Goal: Task Accomplishment & Management: Manage account settings

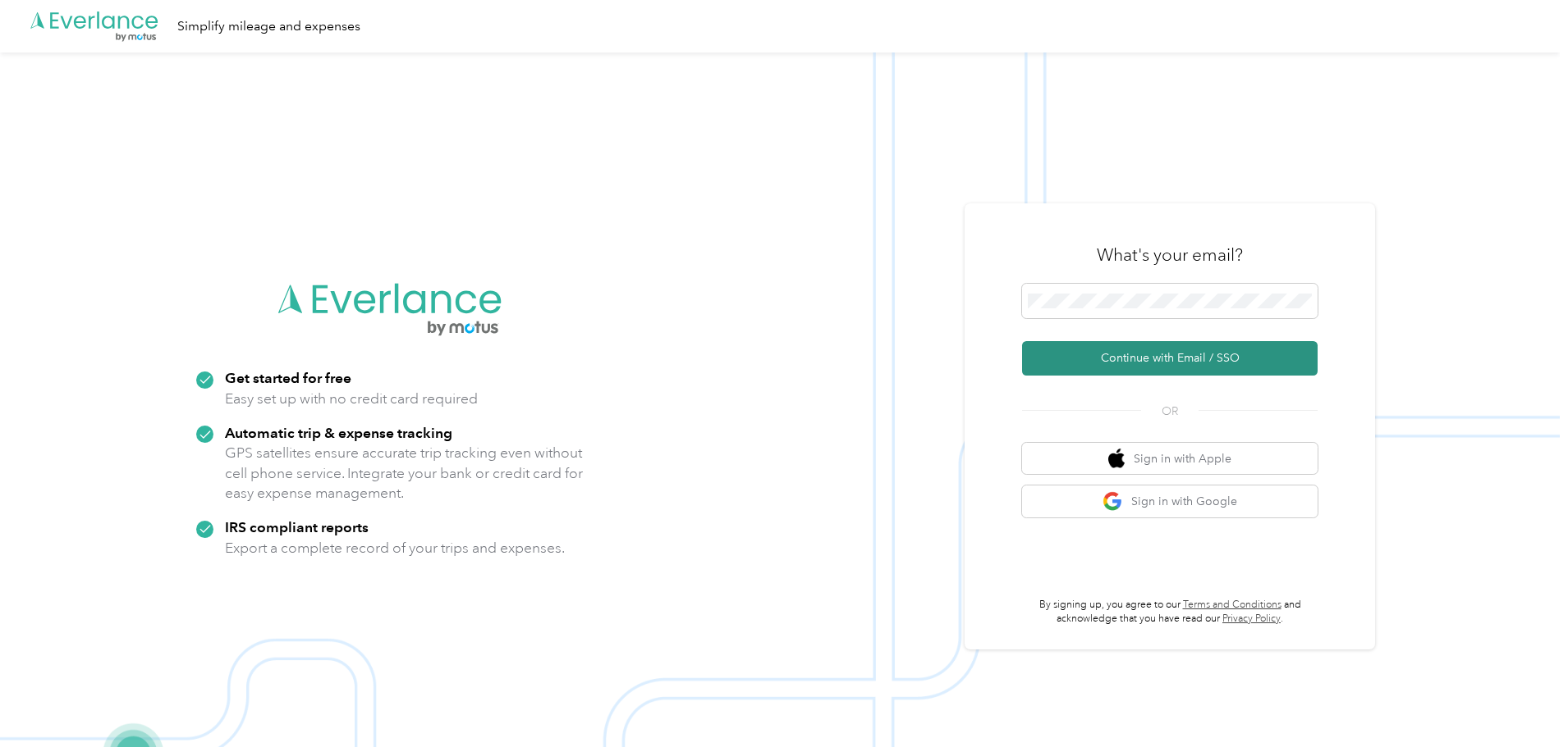
click at [1114, 363] on button "Continue with Email / SSO" at bounding box center [1170, 358] width 296 height 34
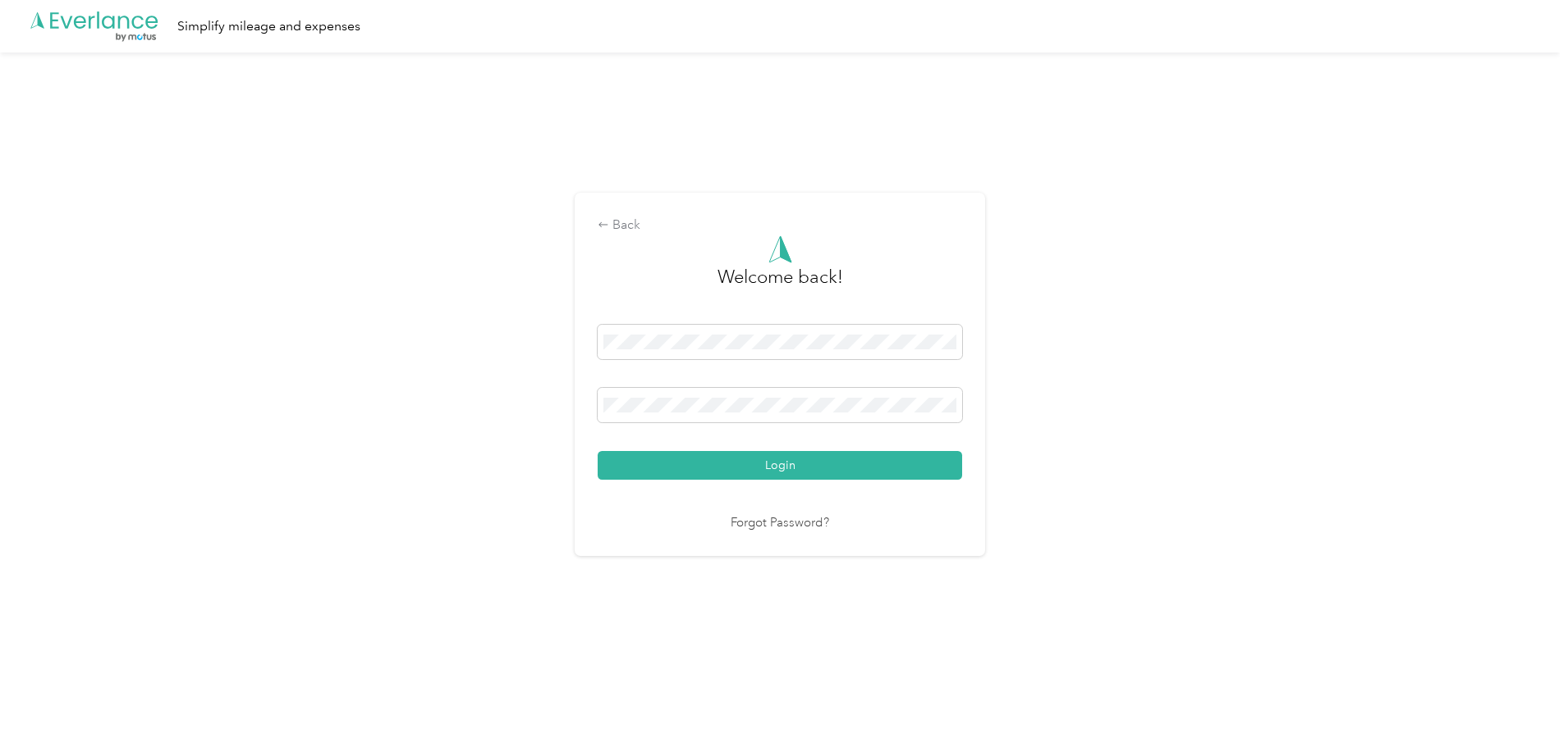
click at [833, 471] on button "Login" at bounding box center [780, 465] width 364 height 29
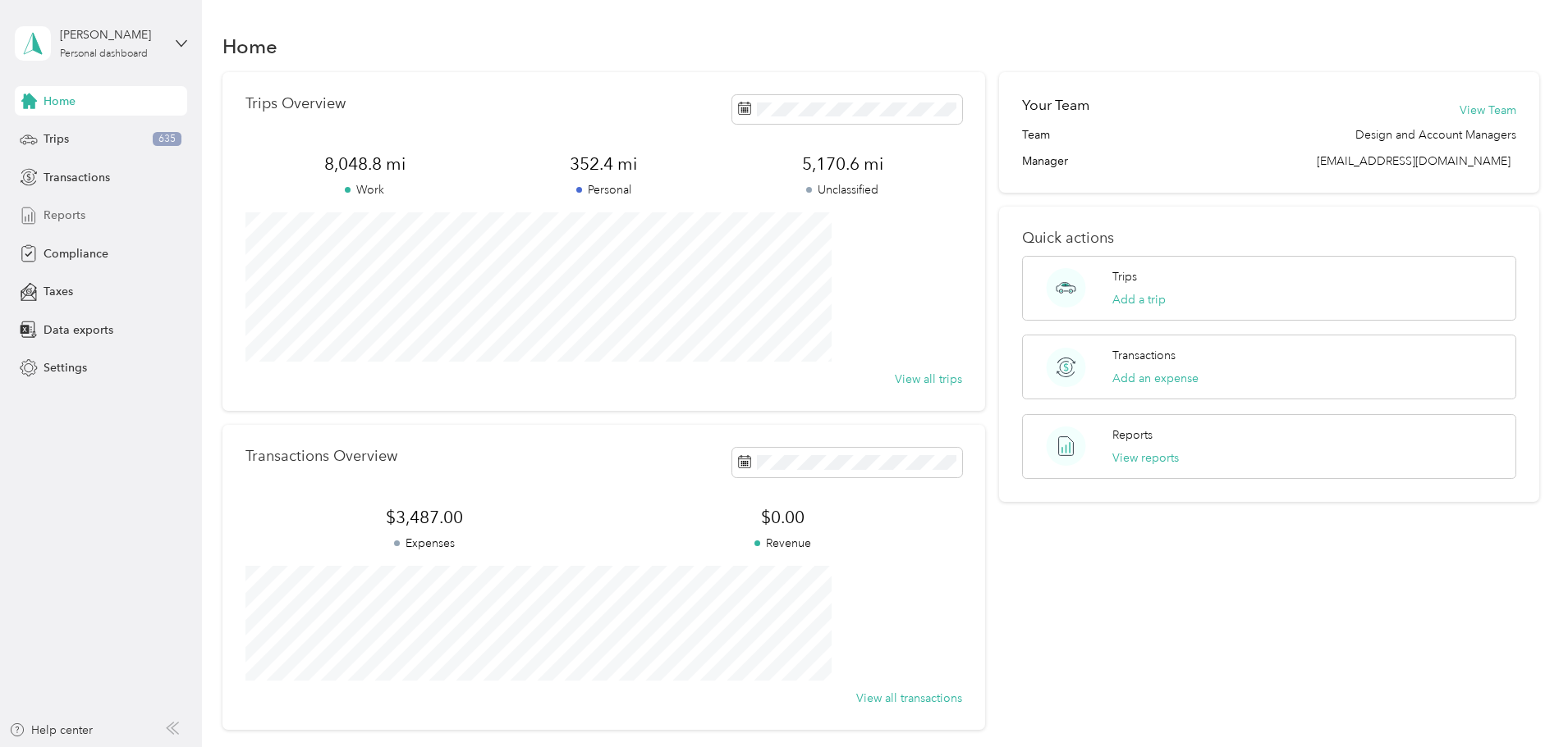
click at [74, 223] on span "Reports" at bounding box center [64, 216] width 42 height 18
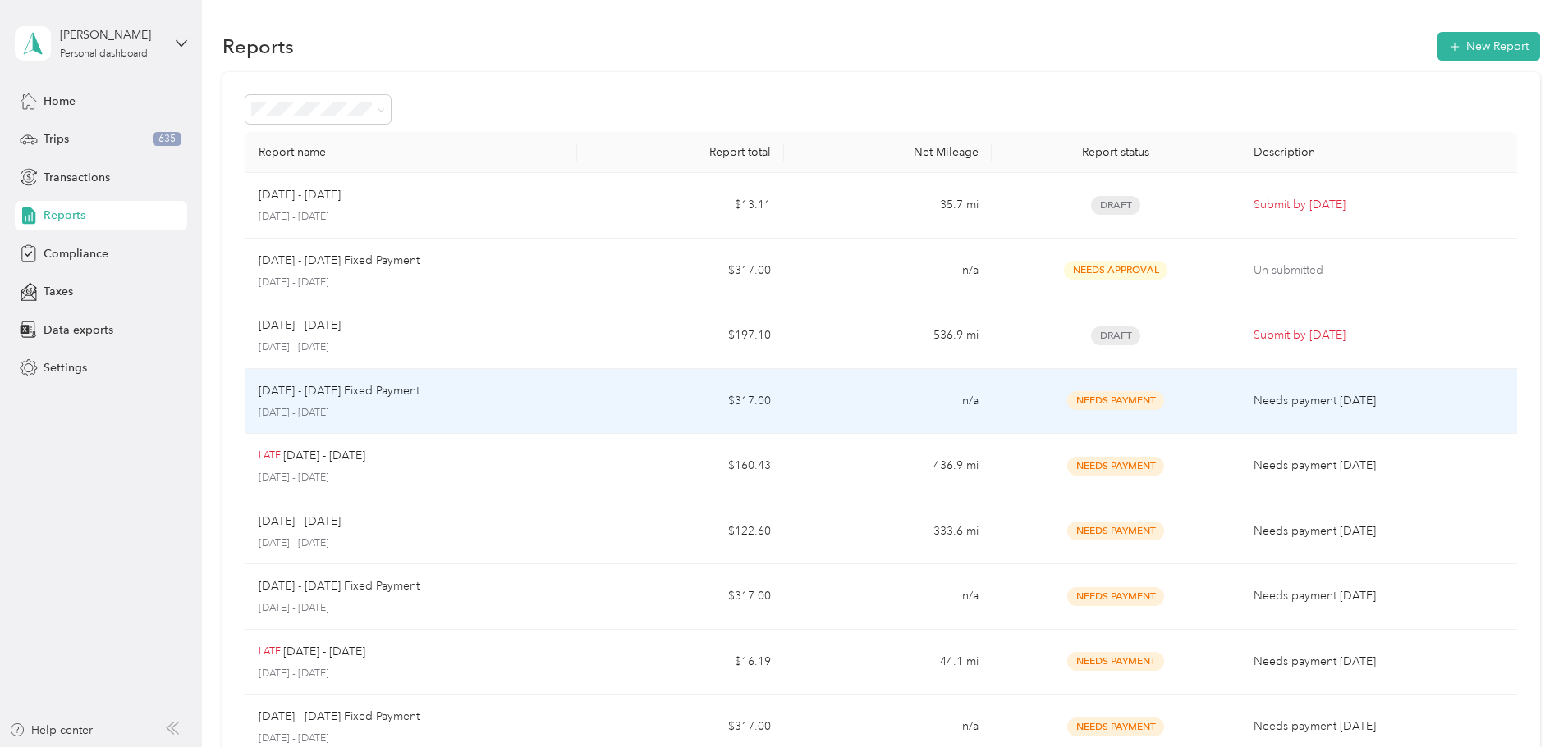
click at [564, 414] on p "[DATE] - [DATE]" at bounding box center [411, 414] width 306 height 15
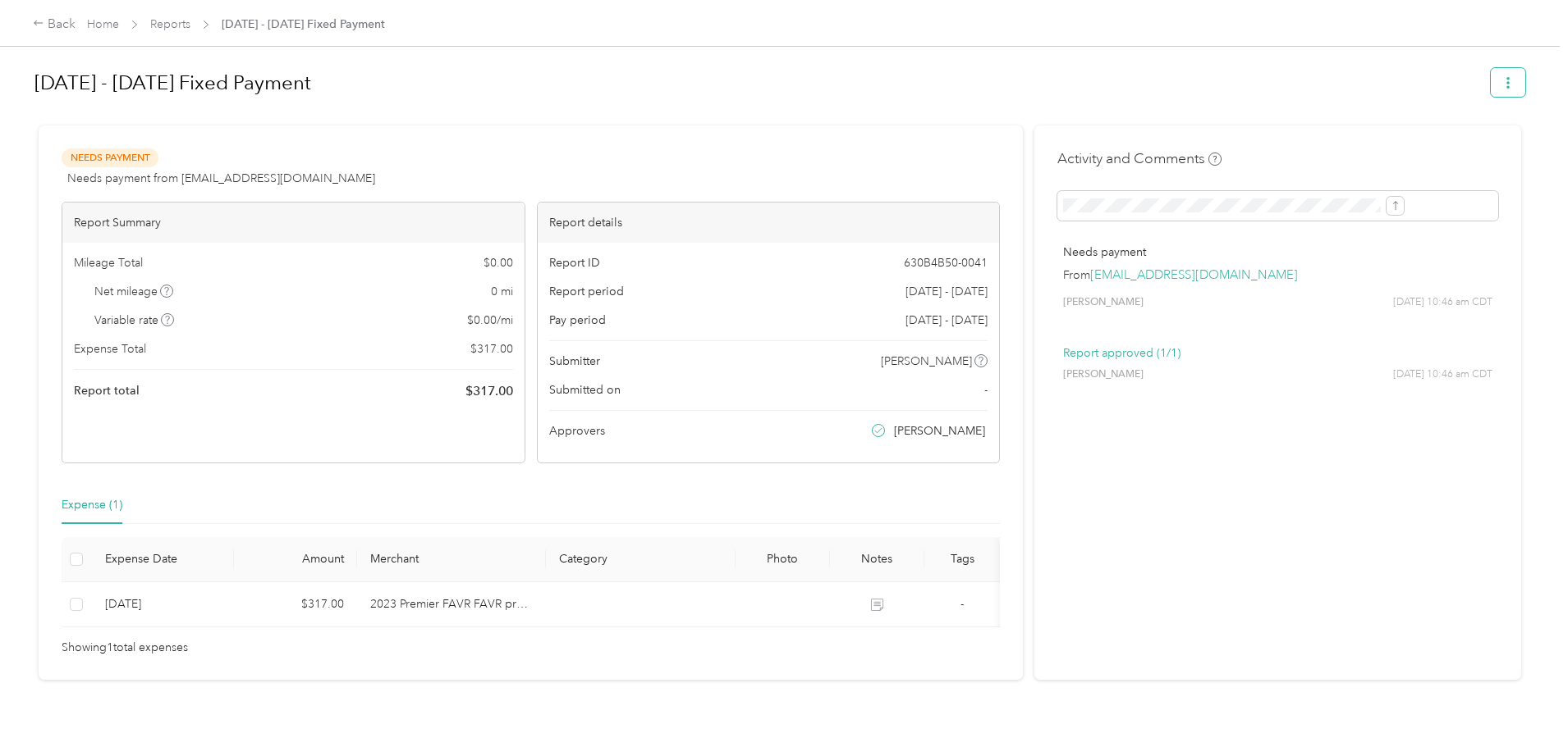
click at [1491, 88] on button "button" at bounding box center [1507, 82] width 34 height 29
click at [866, 108] on div "[DATE] - [DATE] Fixed Payment" at bounding box center [779, 85] width 1491 height 48
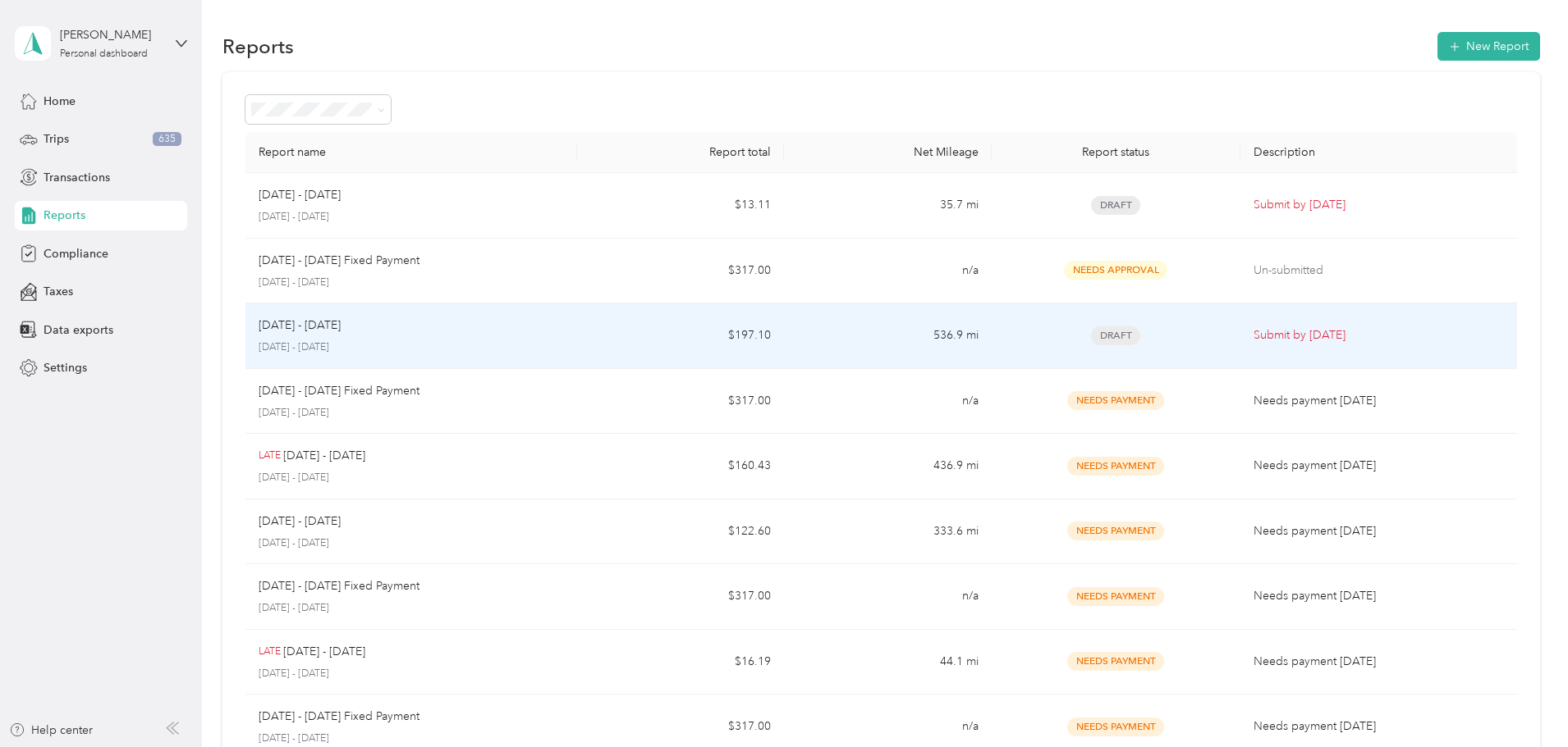
click at [534, 333] on div "[DATE] - [DATE]" at bounding box center [411, 326] width 306 height 18
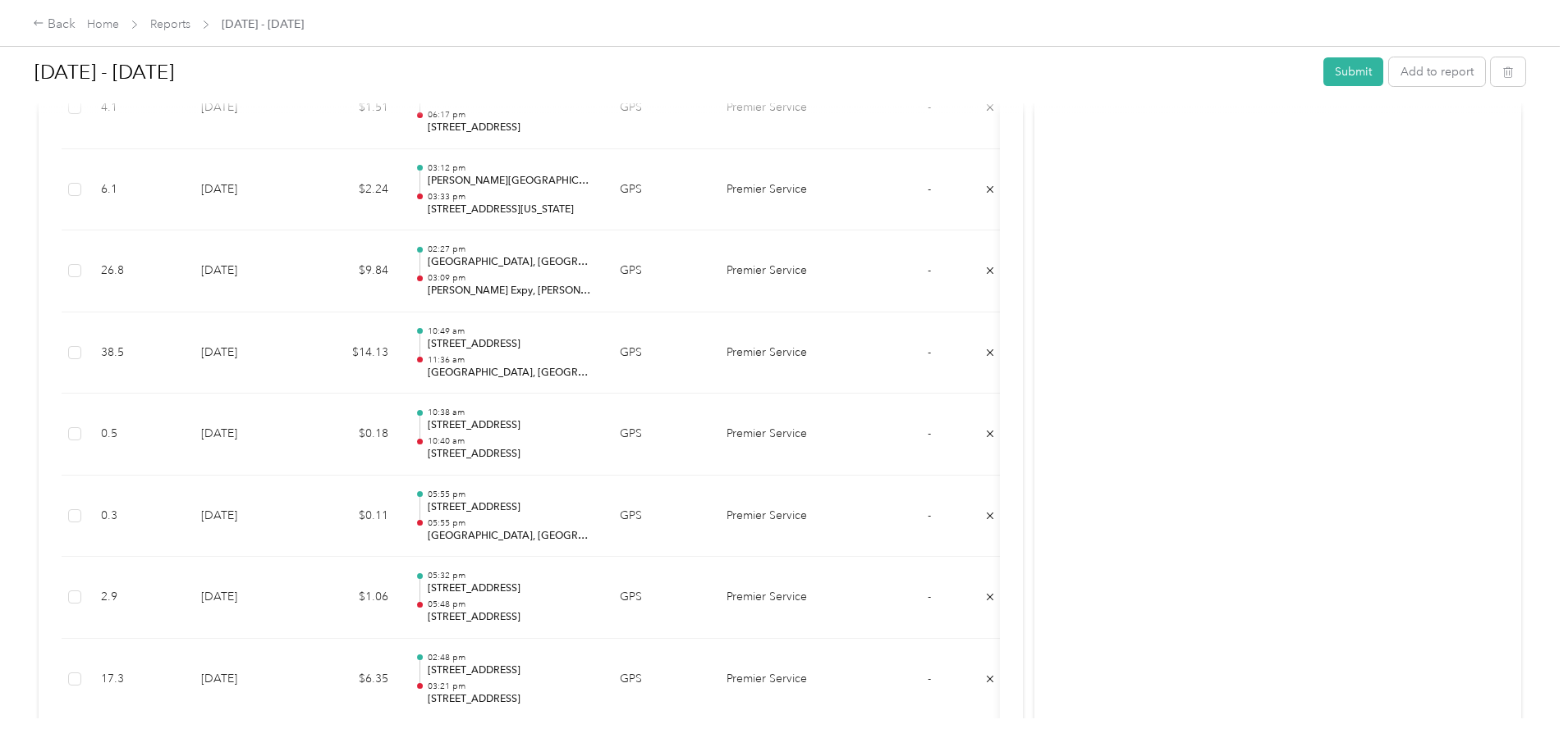
scroll to position [5821, 0]
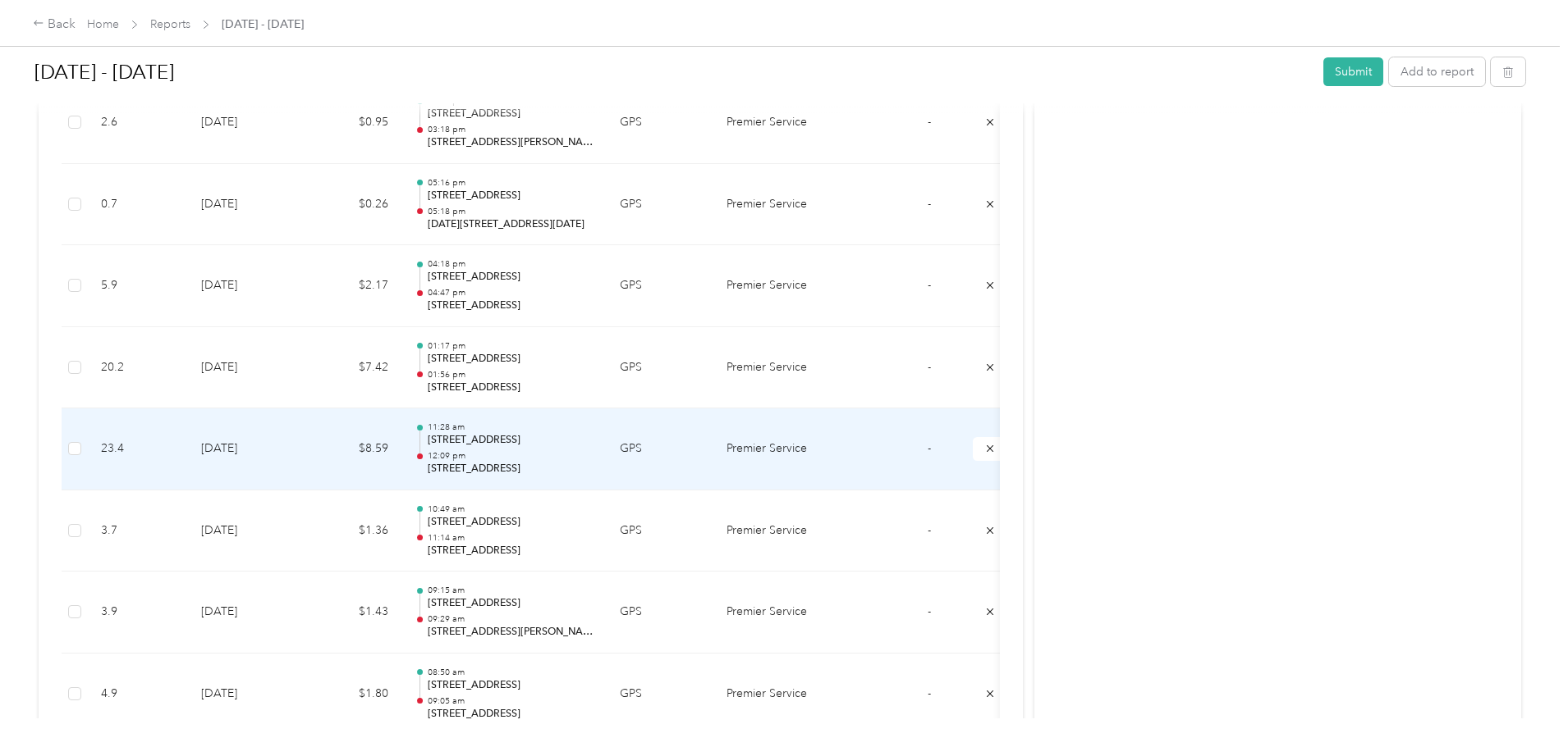
scroll to position [2868, 0]
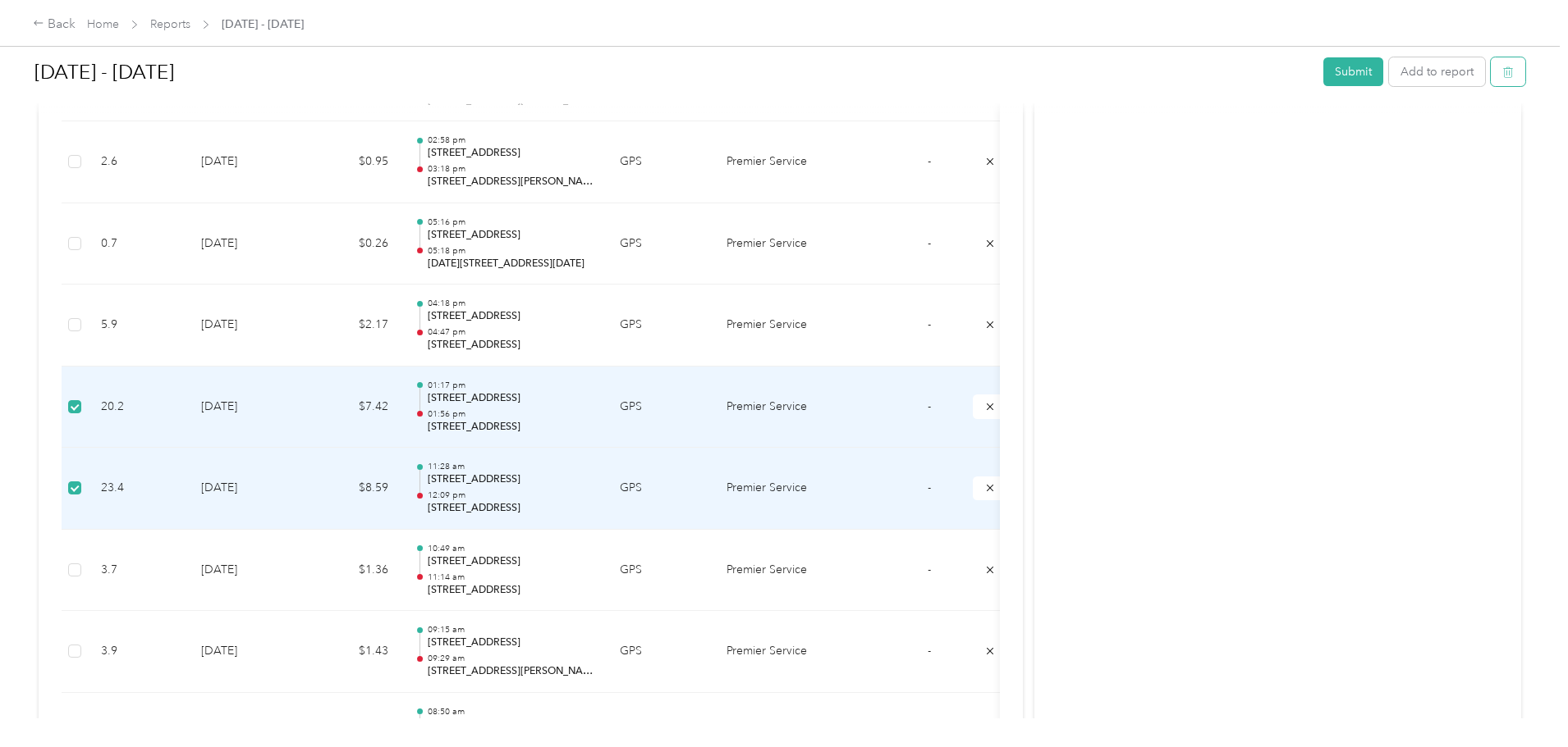
click at [1502, 67] on icon "button" at bounding box center [1507, 72] width 11 height 11
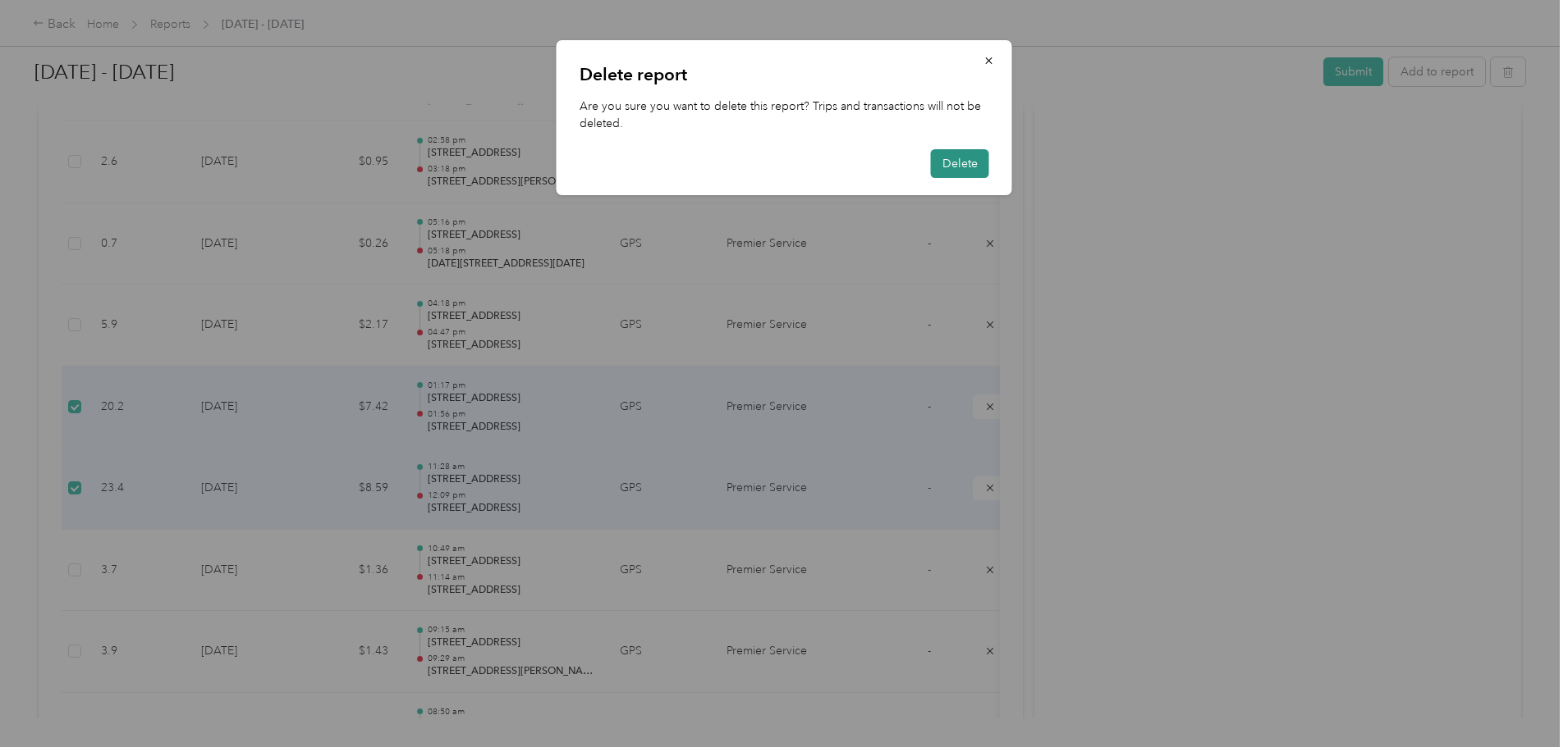
click at [970, 166] on button "Delete" at bounding box center [960, 164] width 58 height 29
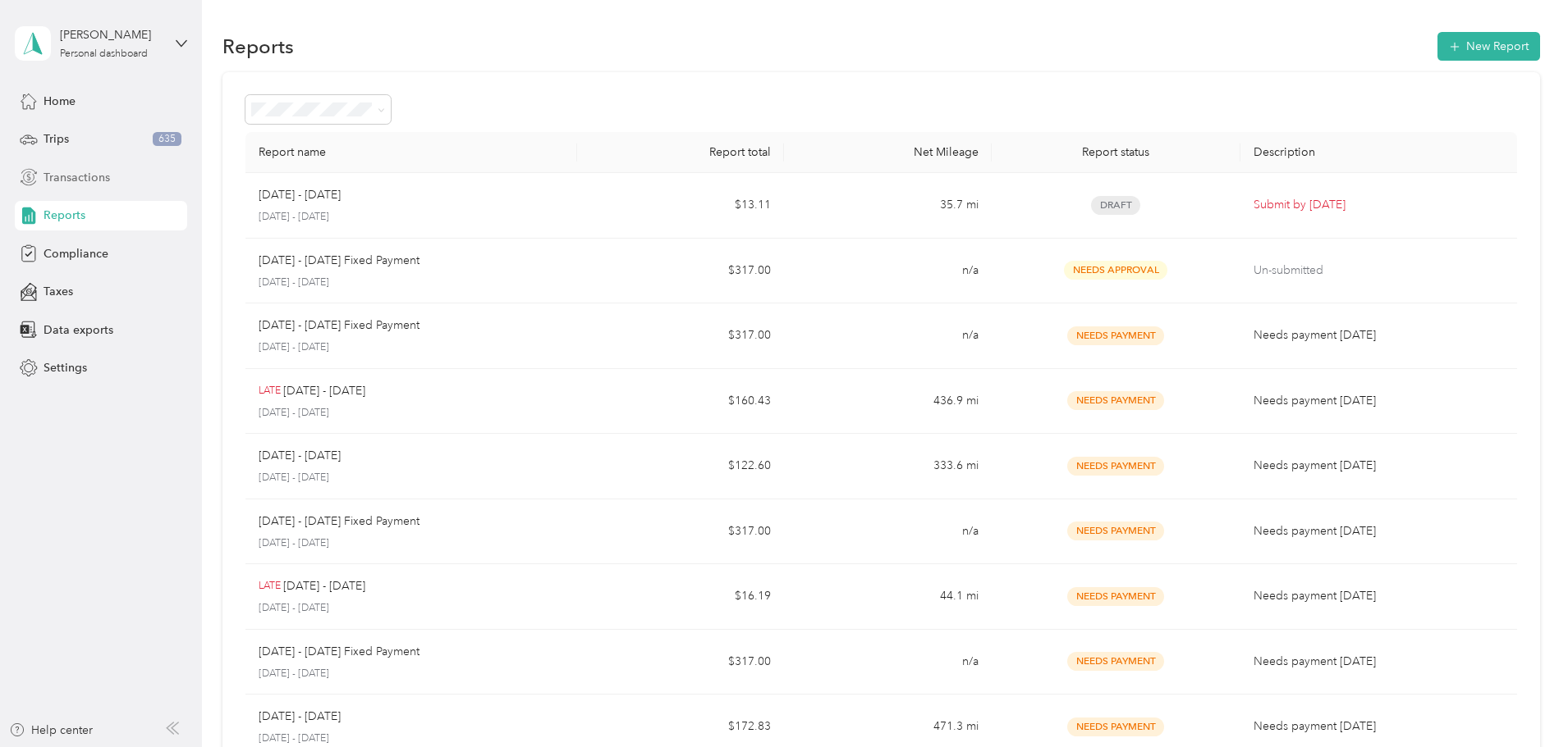
click at [63, 187] on div "Transactions" at bounding box center [101, 178] width 173 height 30
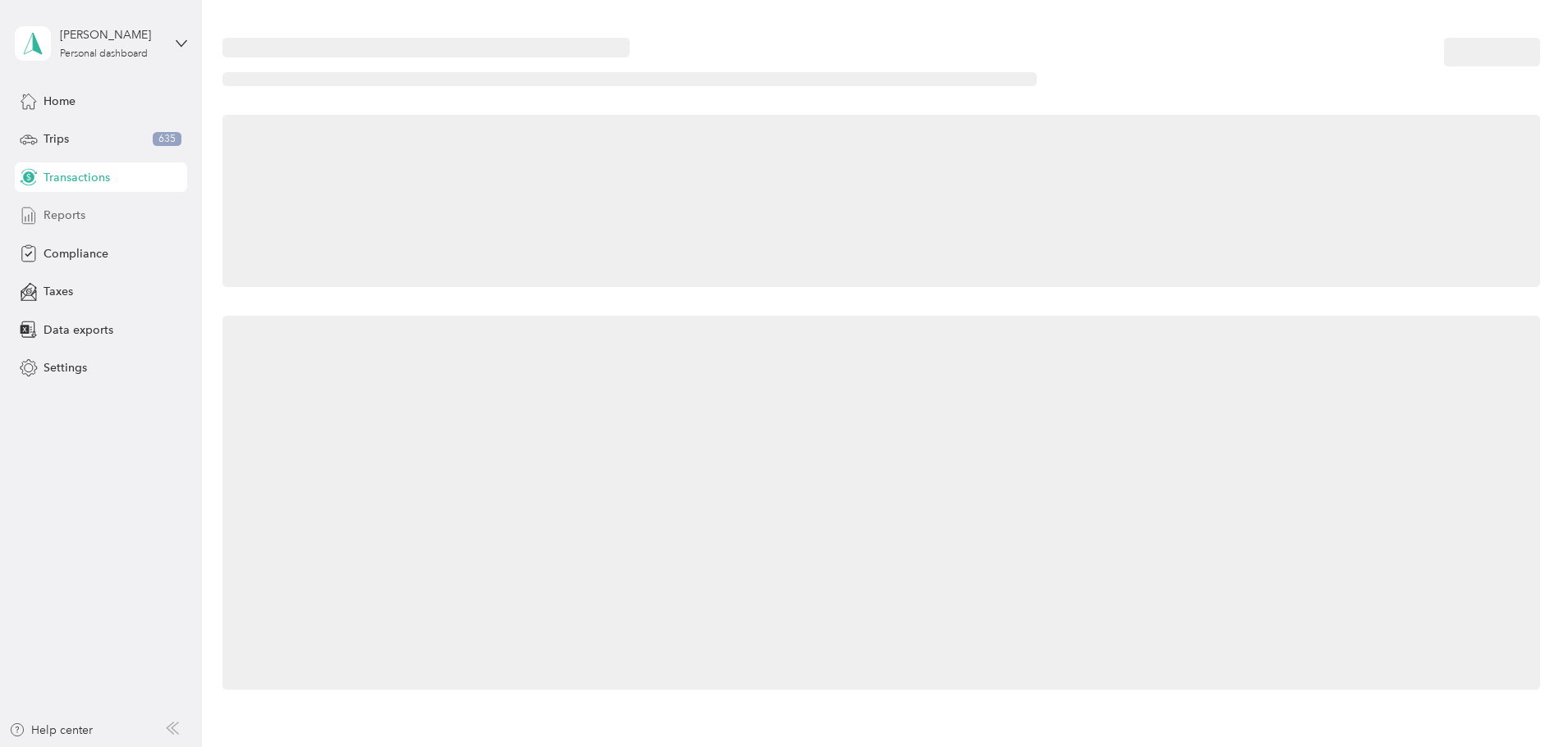
click at [89, 217] on div "Reports" at bounding box center [101, 216] width 173 height 30
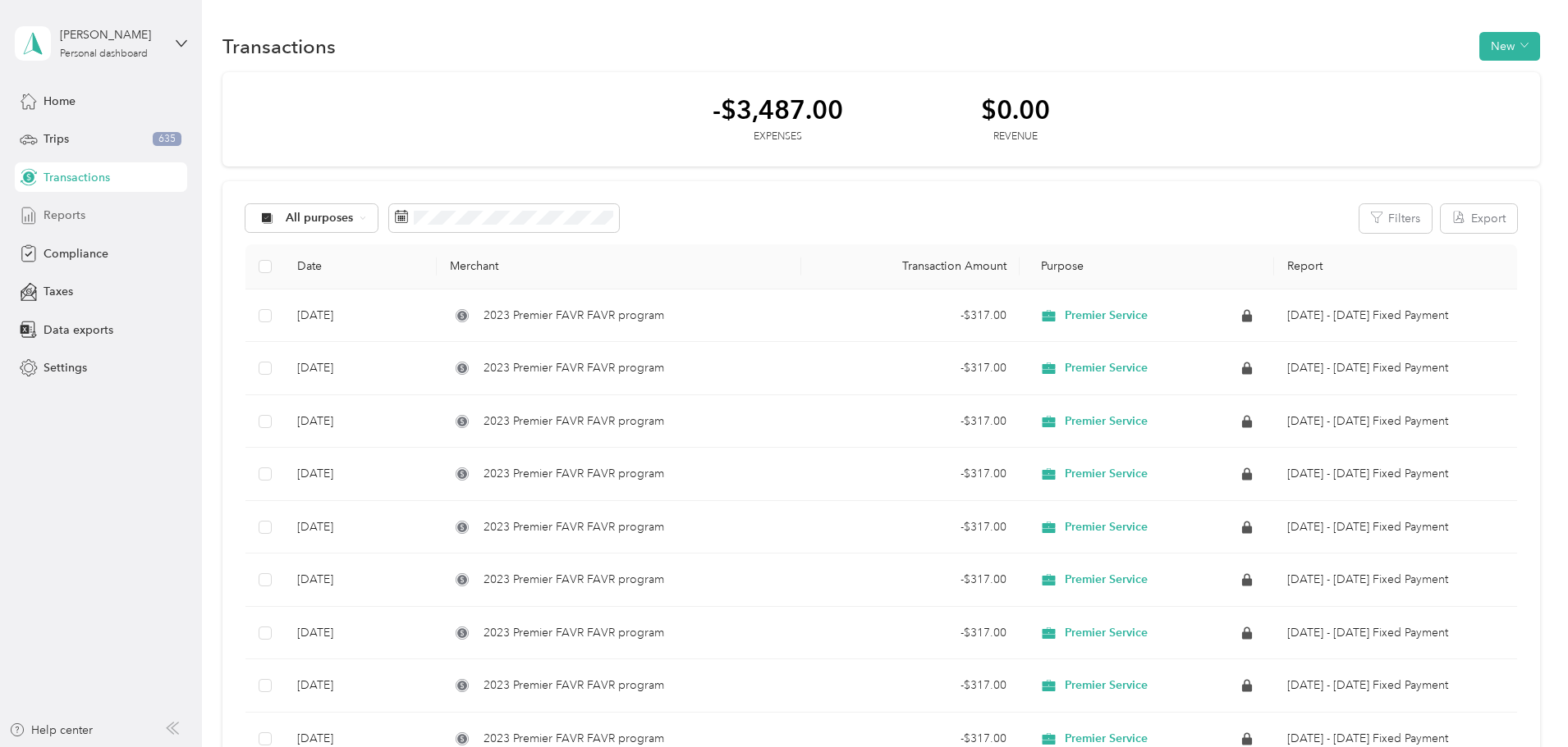
click at [80, 225] on div "Reports" at bounding box center [101, 216] width 173 height 30
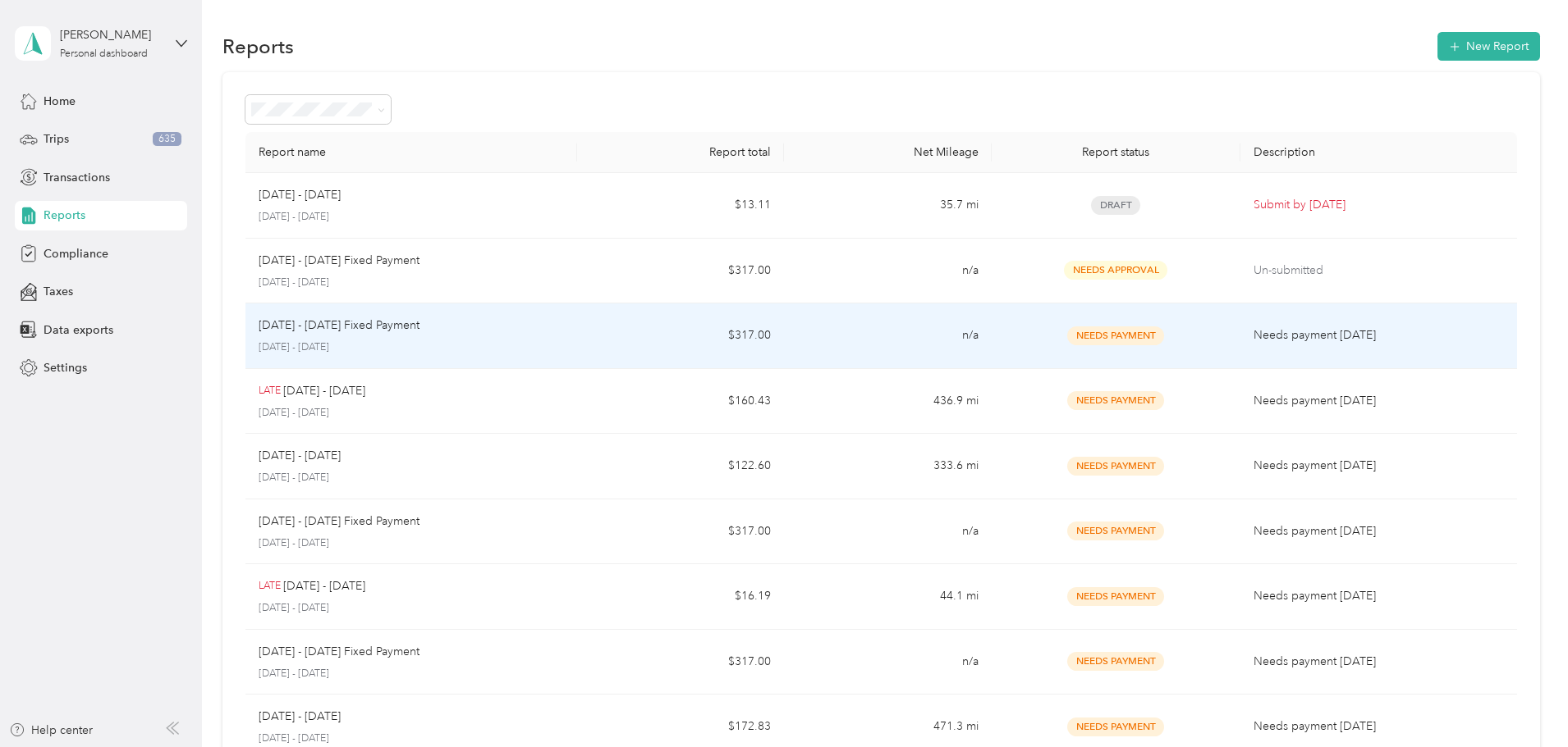
click at [577, 357] on td "[DATE] - [DATE] Fixed Payment [DATE] - [DATE]" at bounding box center [411, 336] width 332 height 66
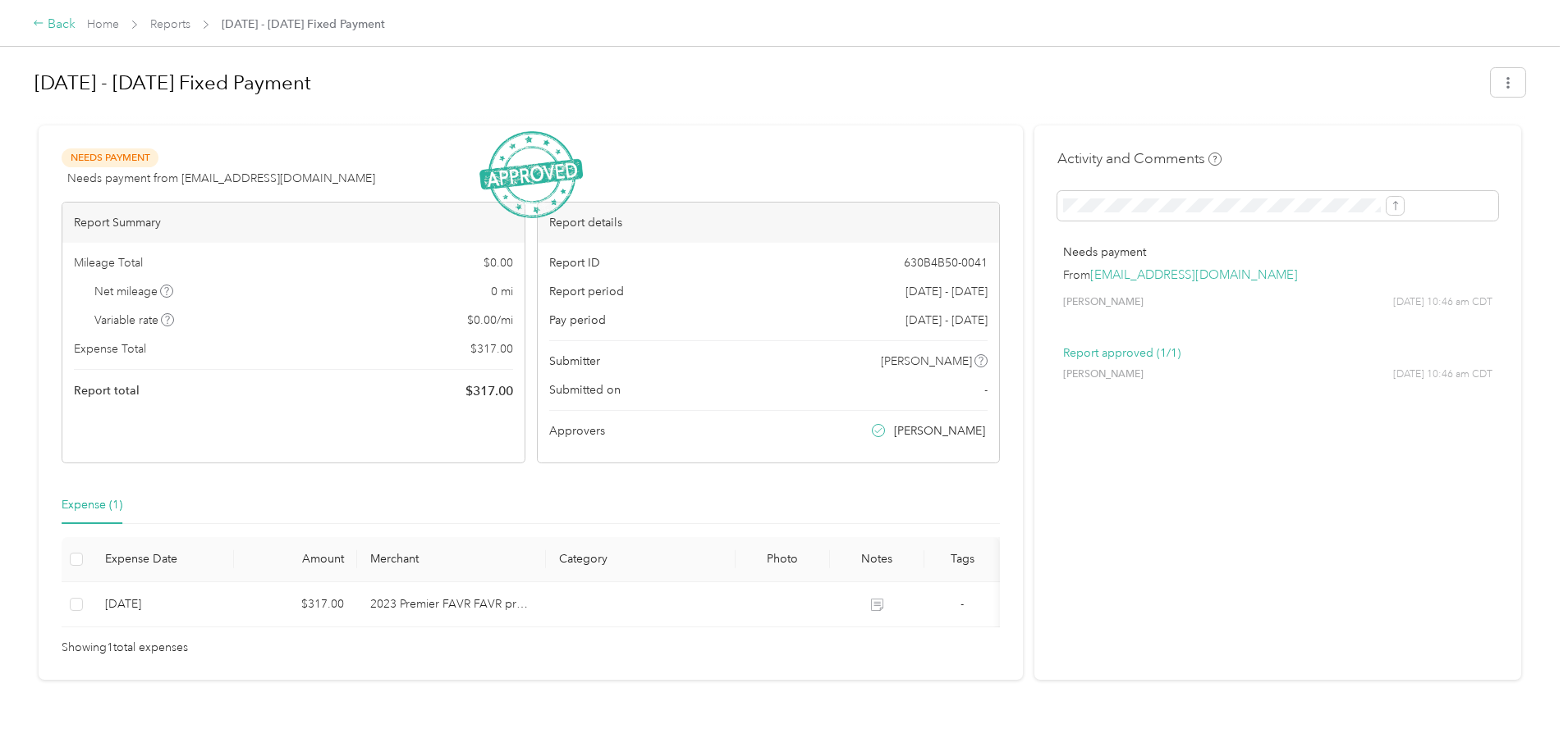
click at [76, 18] on div "Back" at bounding box center [54, 25] width 42 height 19
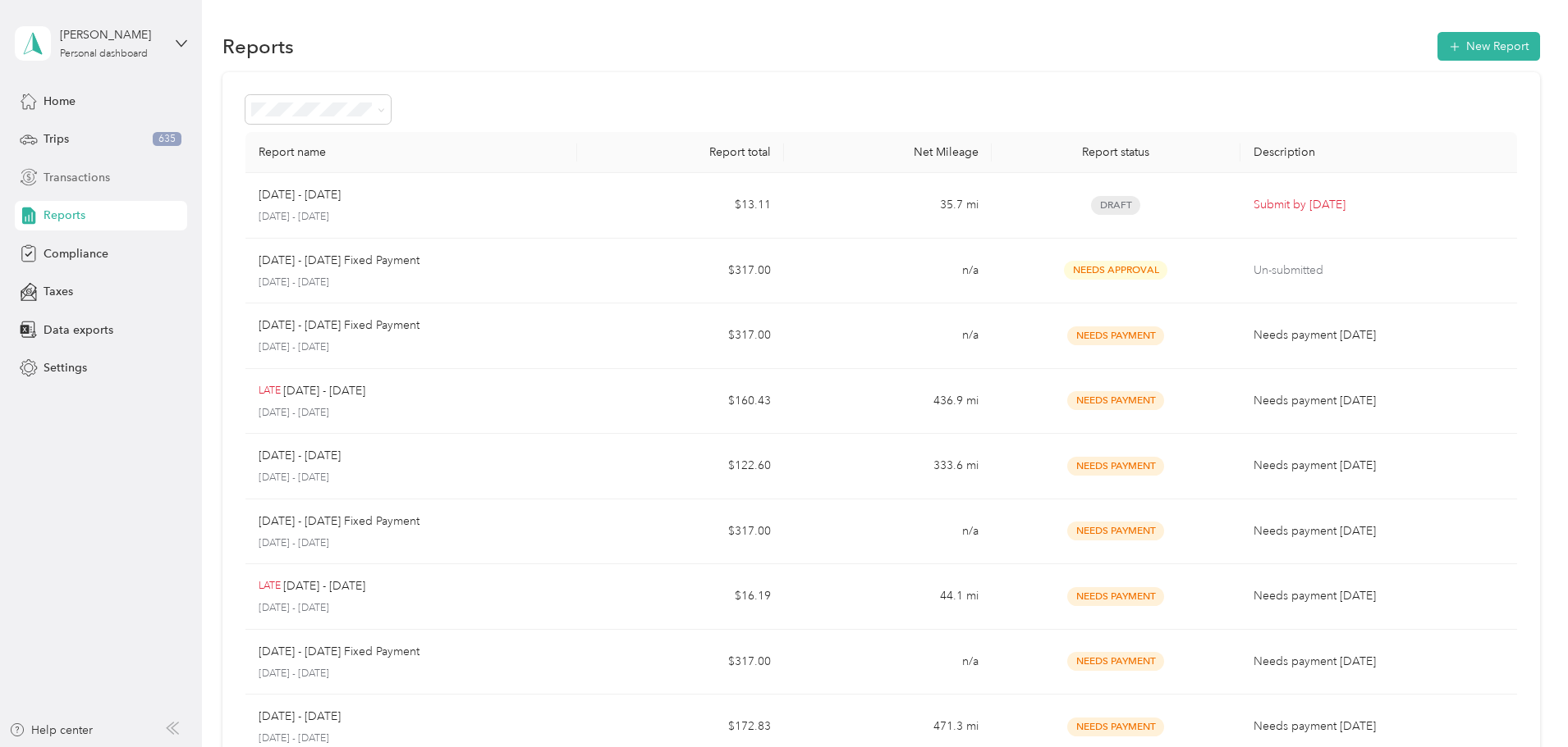
click at [85, 169] on span "Transactions" at bounding box center [77, 178] width 67 height 18
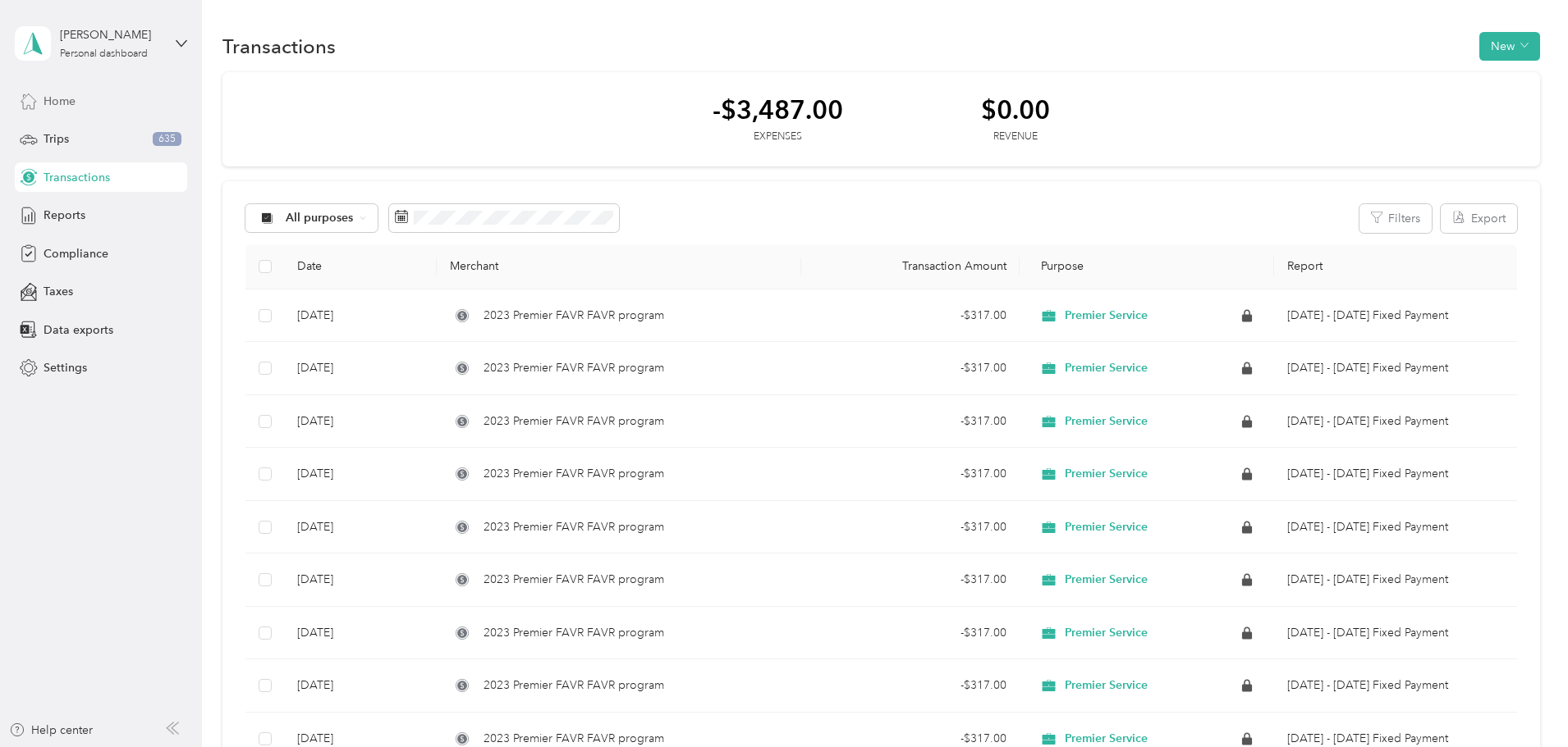
click at [60, 92] on span "Home" at bounding box center [59, 101] width 32 height 18
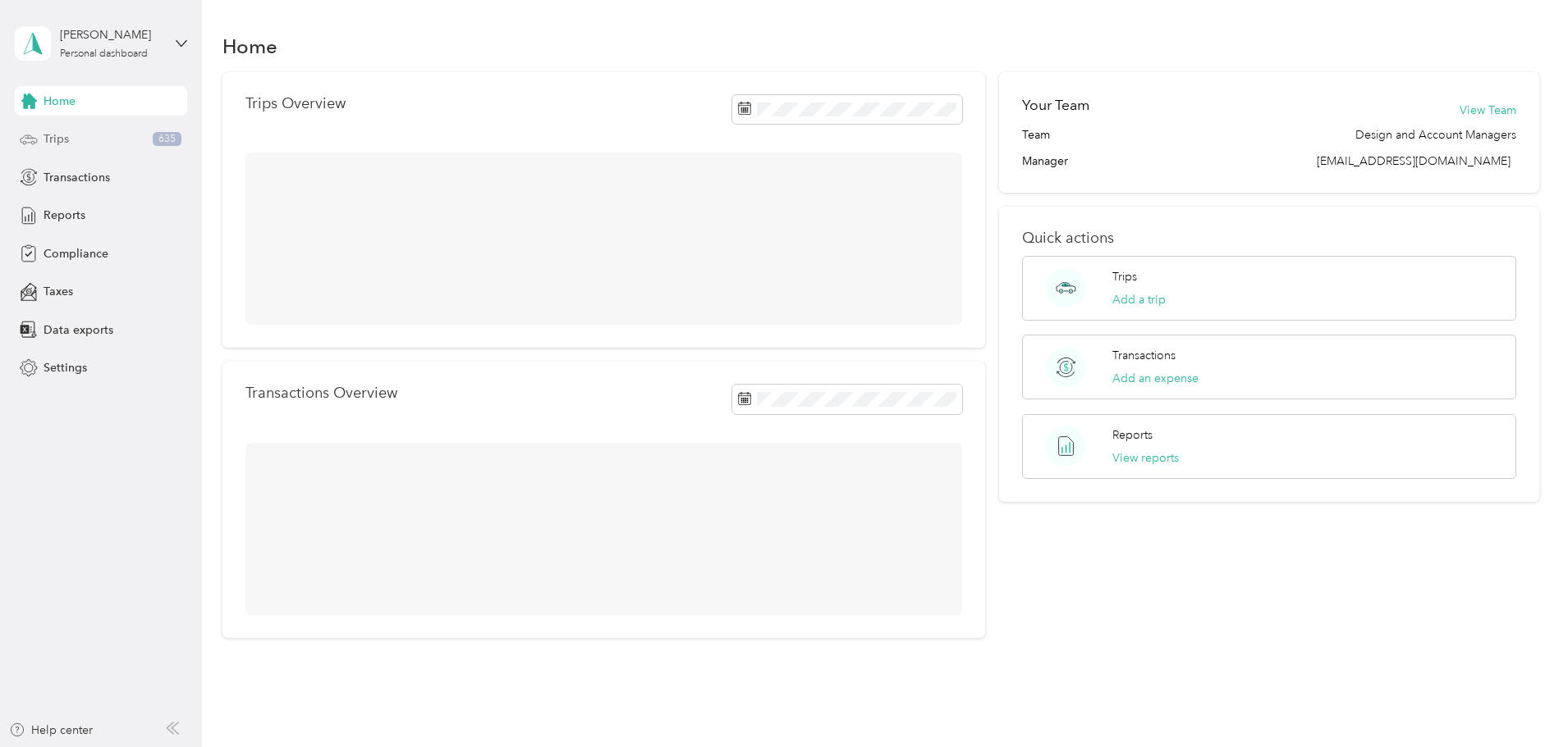
click at [62, 128] on div "Trips 635" at bounding box center [101, 140] width 173 height 30
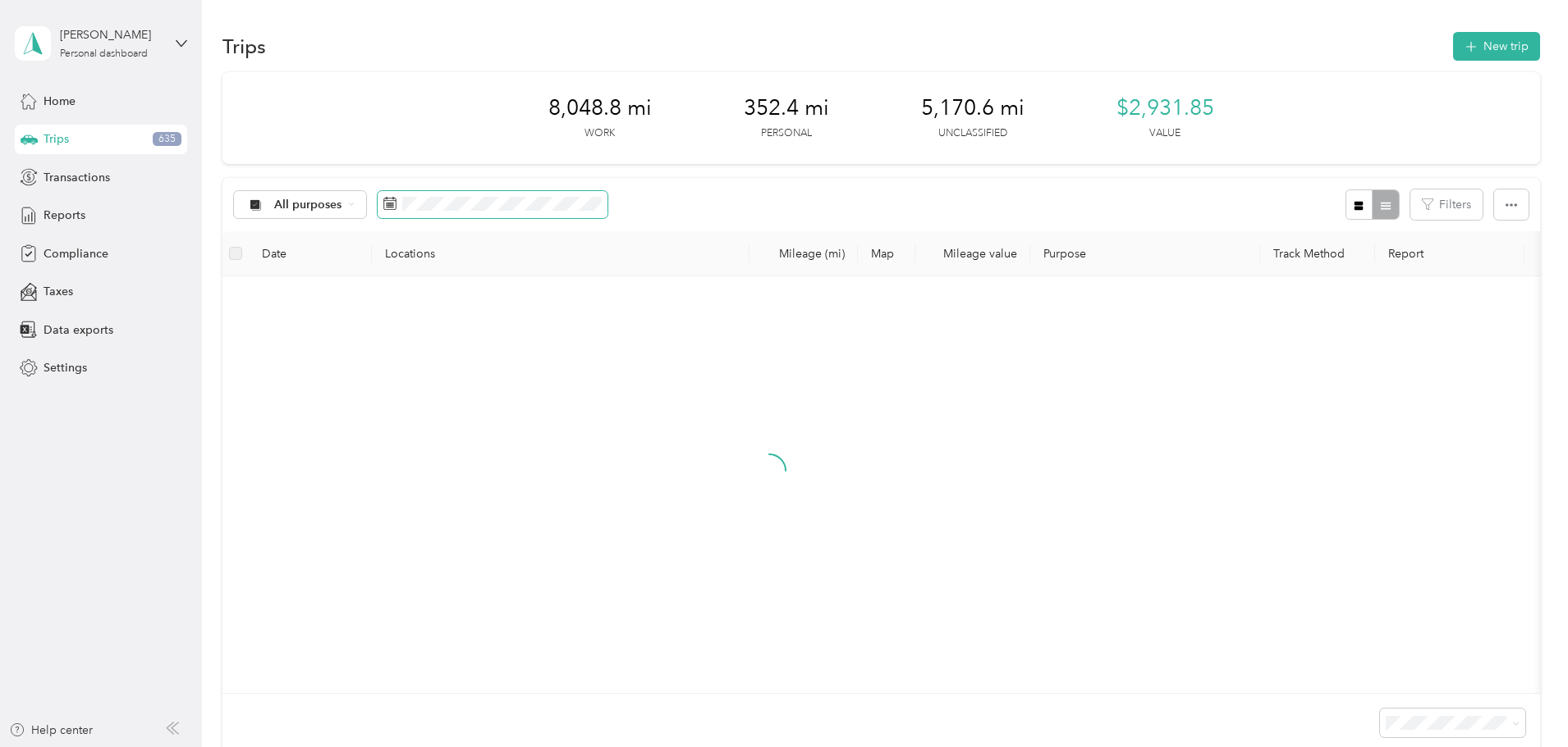
click at [396, 203] on icon at bounding box center [389, 203] width 13 height 13
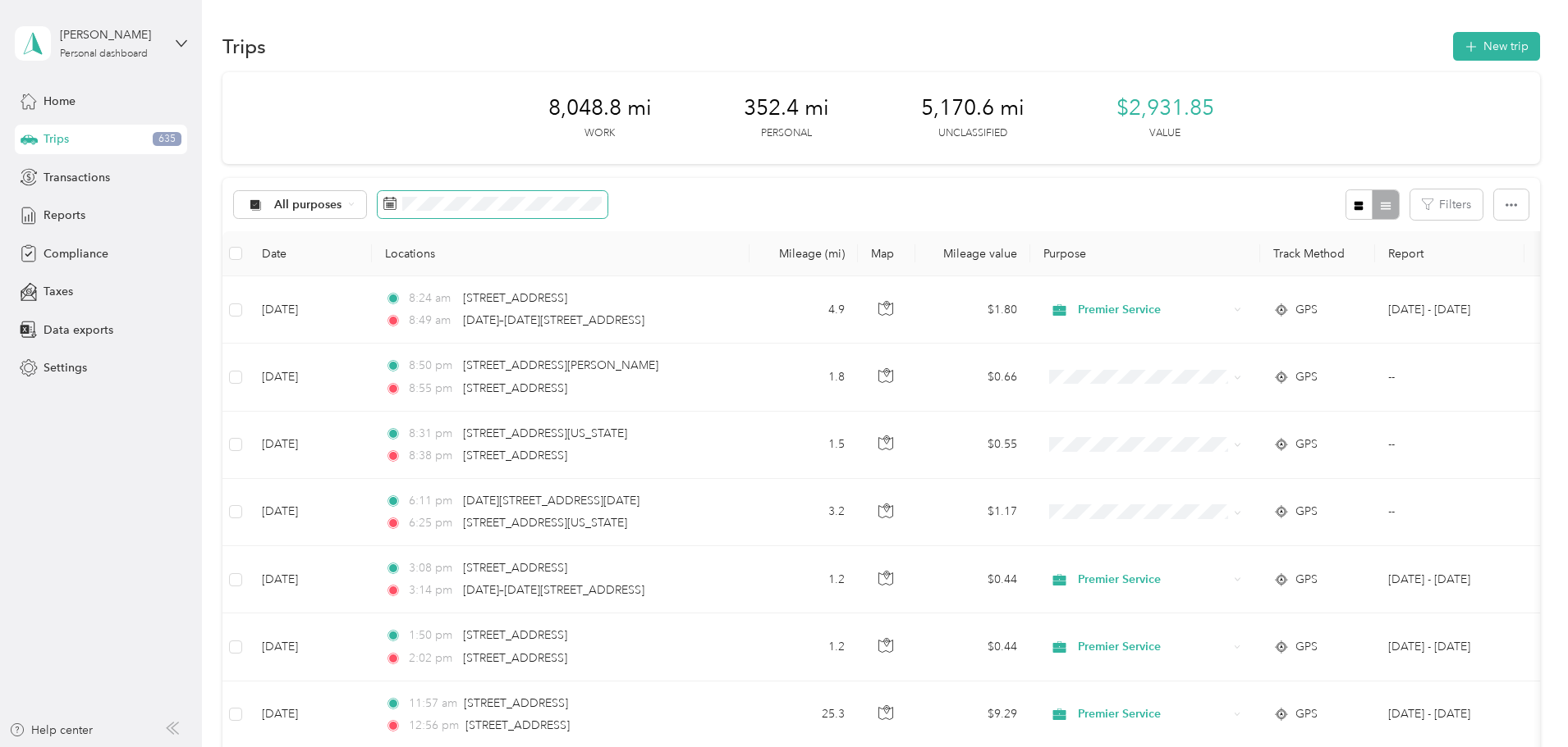
click at [393, 202] on rect at bounding box center [392, 203] width 2 height 2
click at [396, 208] on icon at bounding box center [389, 203] width 13 height 13
click at [390, 208] on rect at bounding box center [389, 207] width 2 height 2
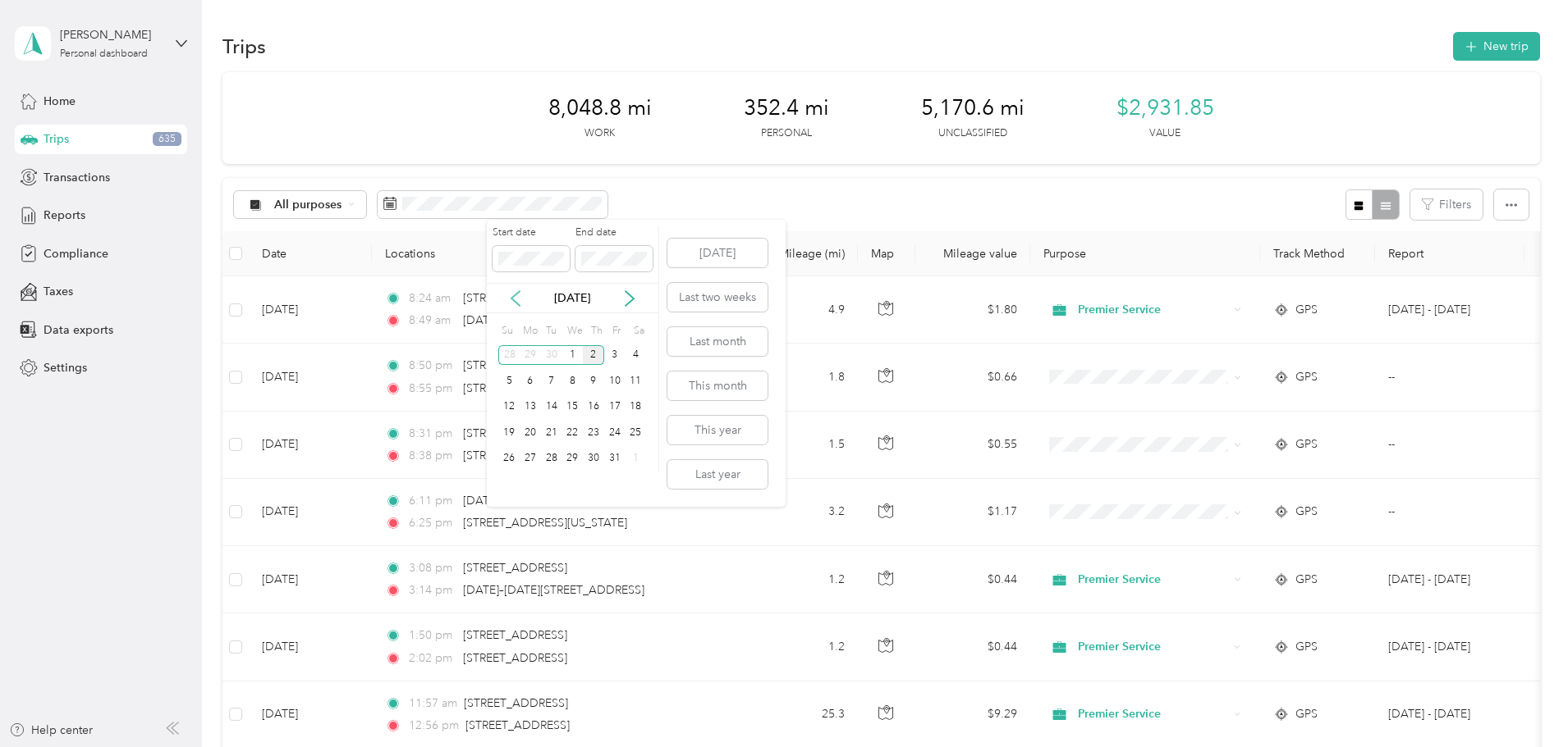
click at [519, 300] on icon at bounding box center [515, 298] width 17 height 17
click at [534, 355] on div "1" at bounding box center [530, 355] width 21 height 20
click at [552, 459] on div "30" at bounding box center [551, 458] width 21 height 20
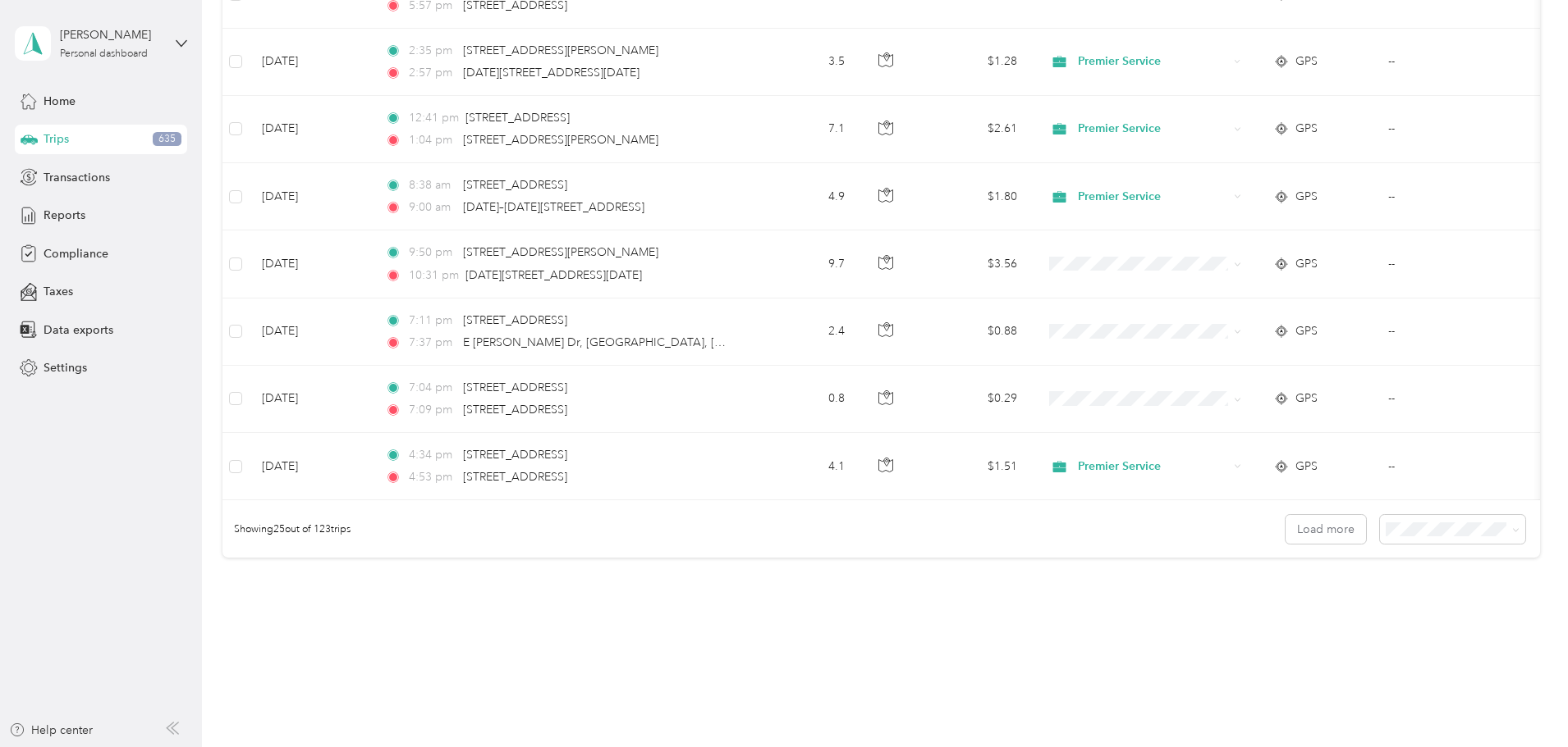
scroll to position [1476, 0]
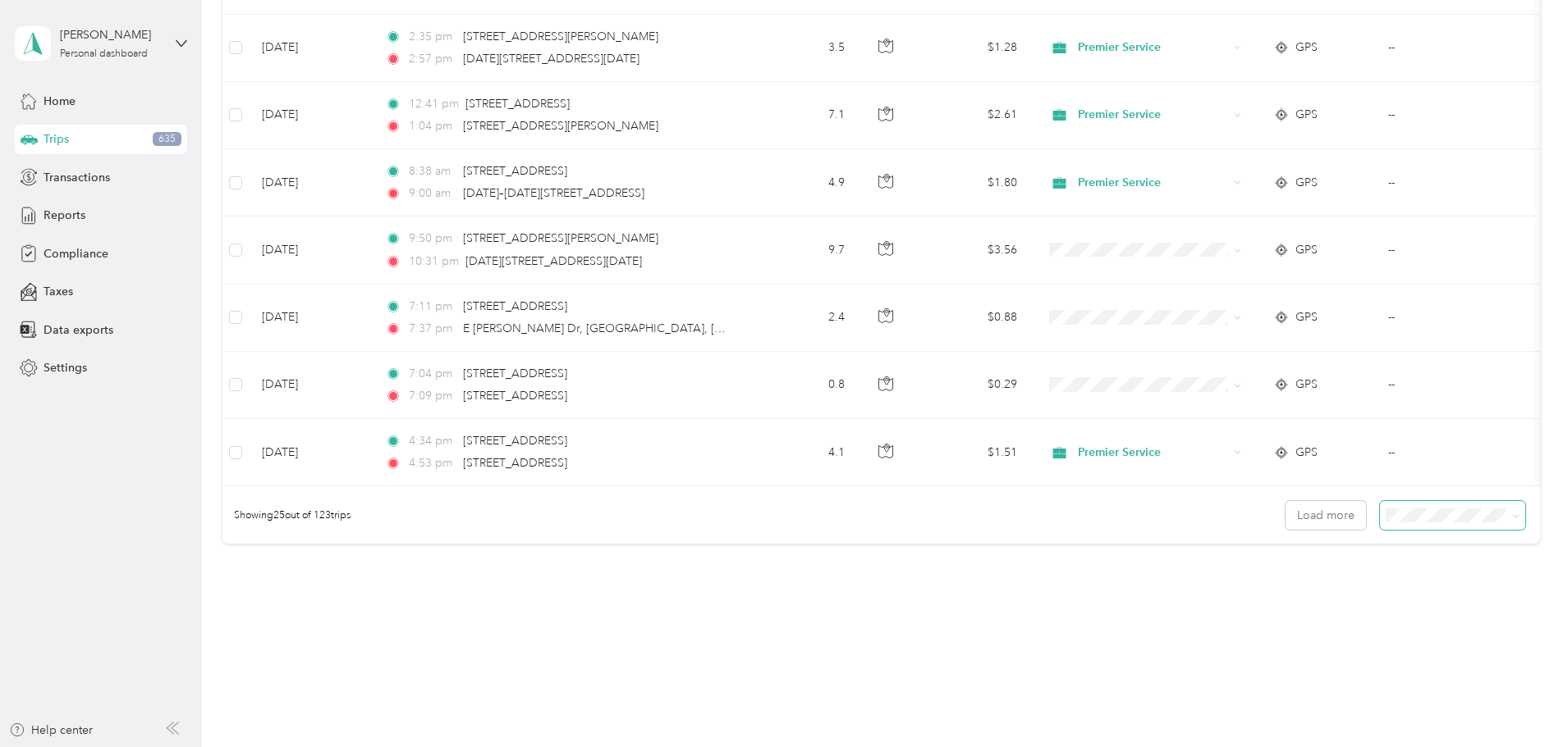
click at [1380, 530] on span at bounding box center [1452, 516] width 145 height 29
click at [1513, 520] on icon at bounding box center [1516, 516] width 7 height 7
click at [1330, 613] on span "100 per load" at bounding box center [1312, 616] width 67 height 14
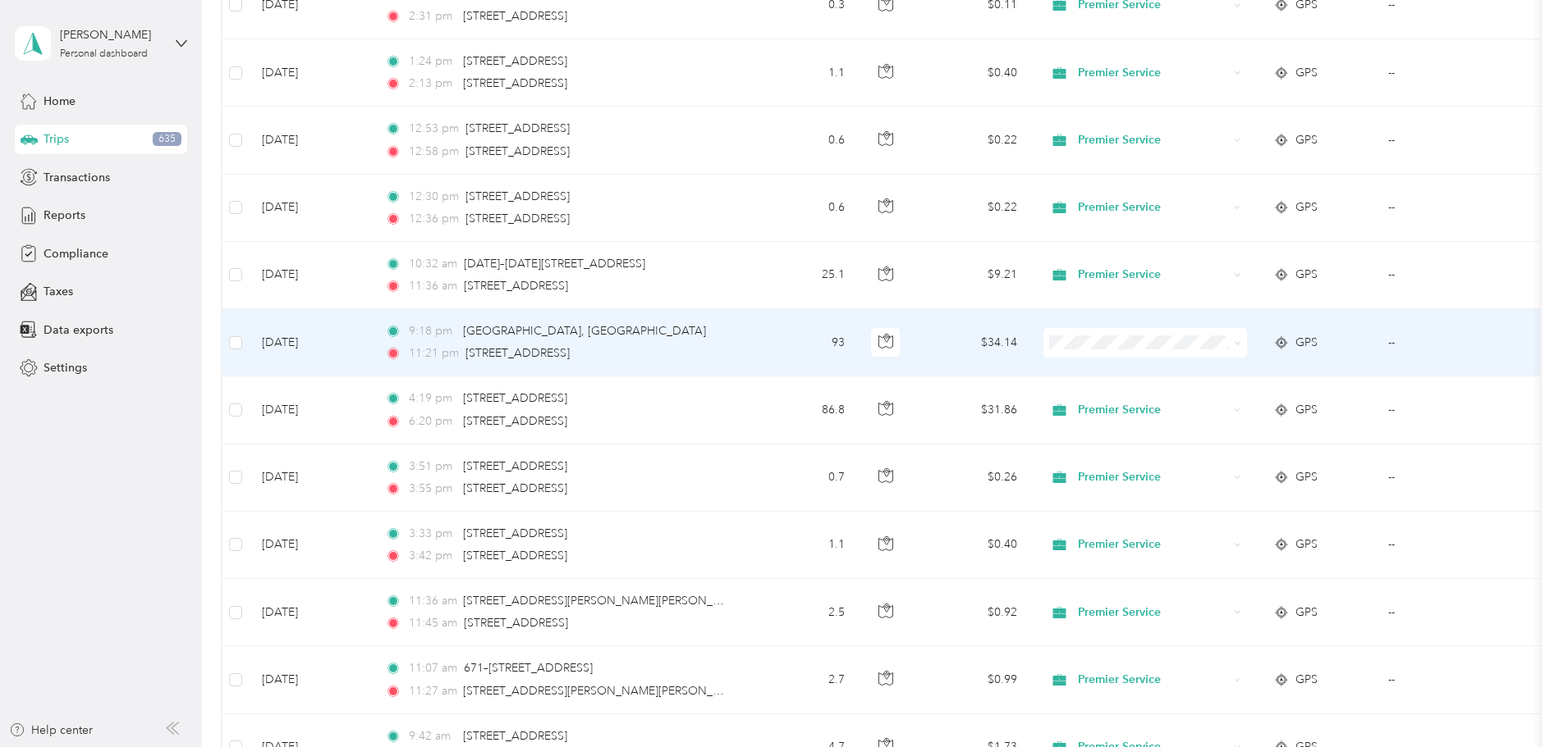
scroll to position [5168, 0]
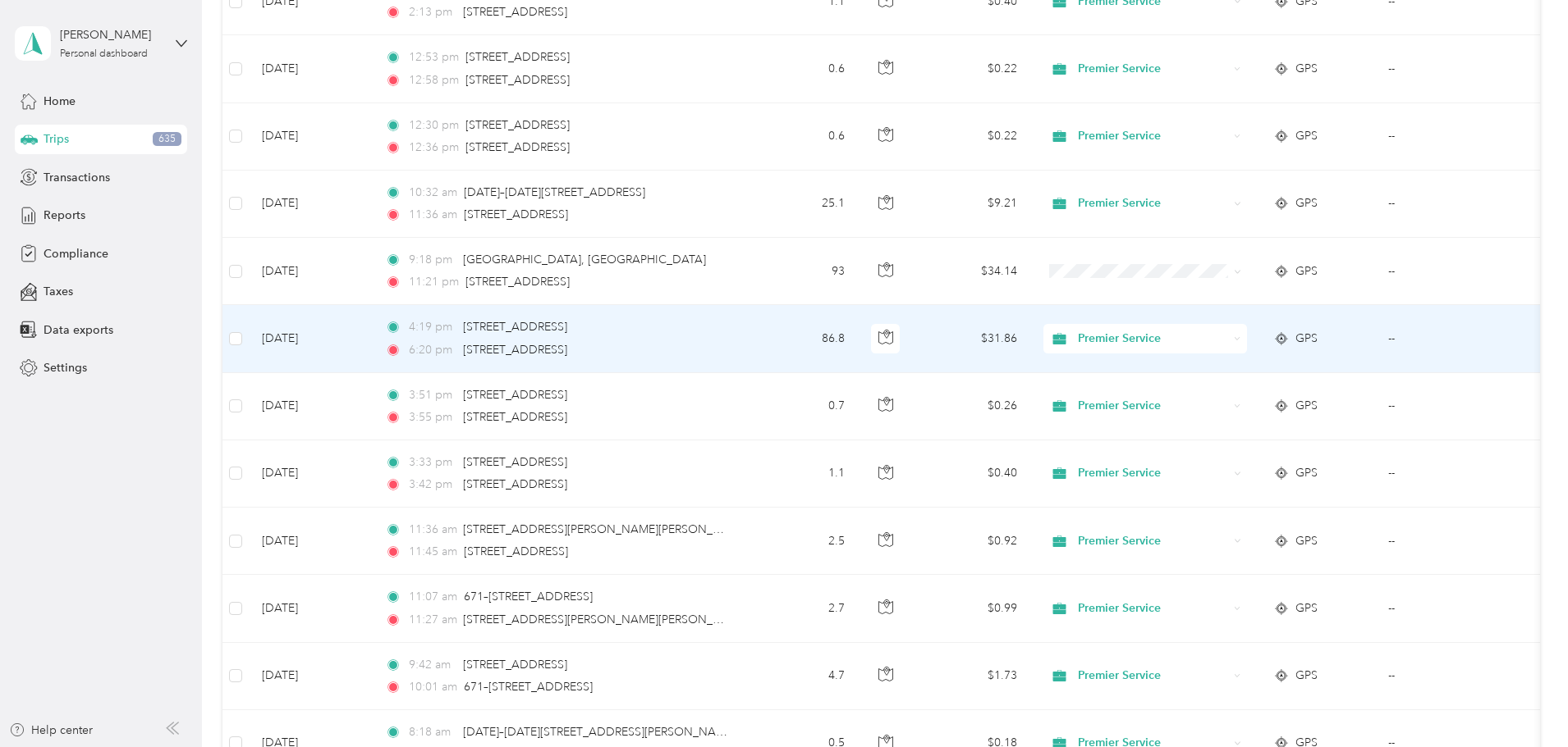
click at [1228, 346] on span "Premier Service" at bounding box center [1152, 339] width 151 height 18
click at [1228, 394] on span "Personal" at bounding box center [1270, 397] width 151 height 18
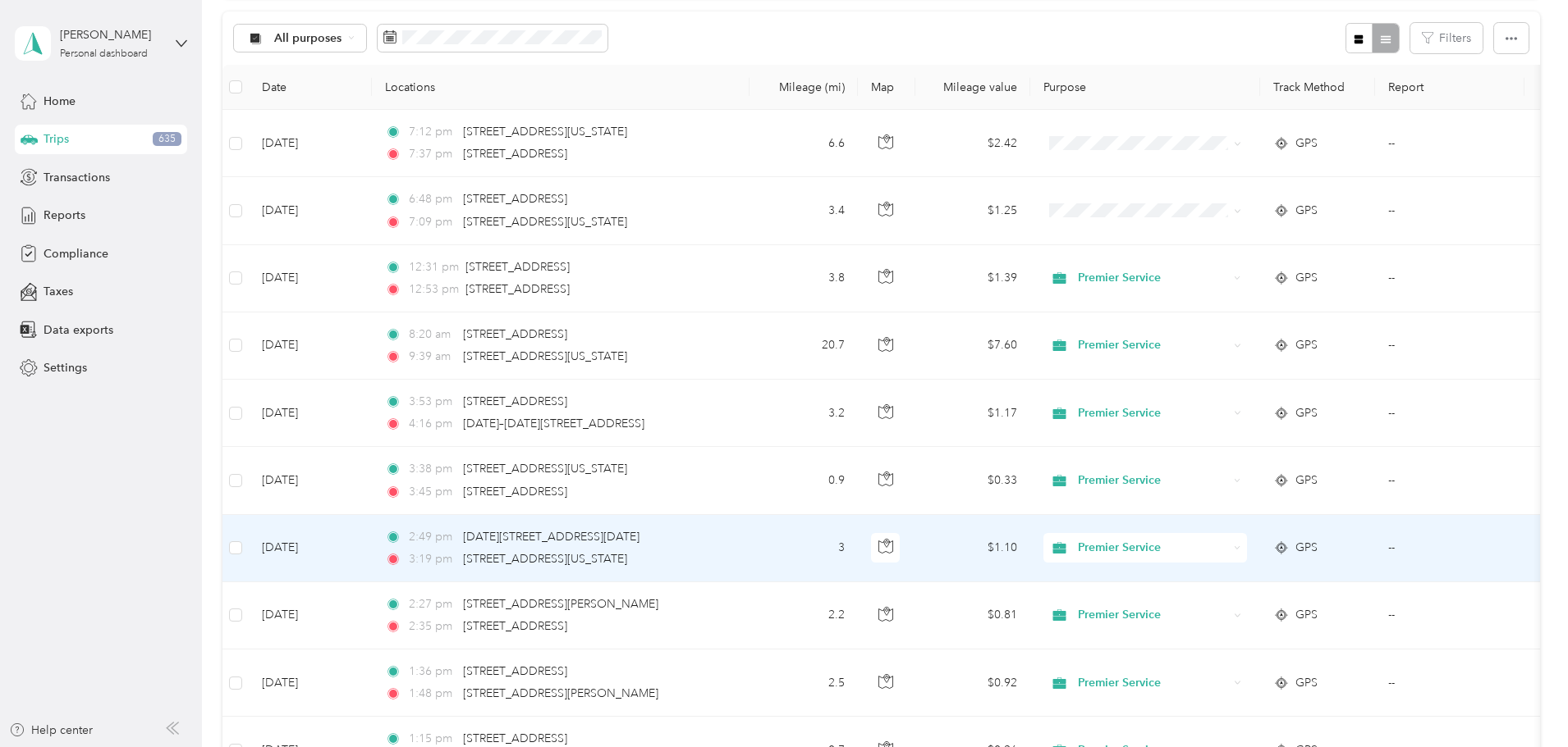
scroll to position [0, 0]
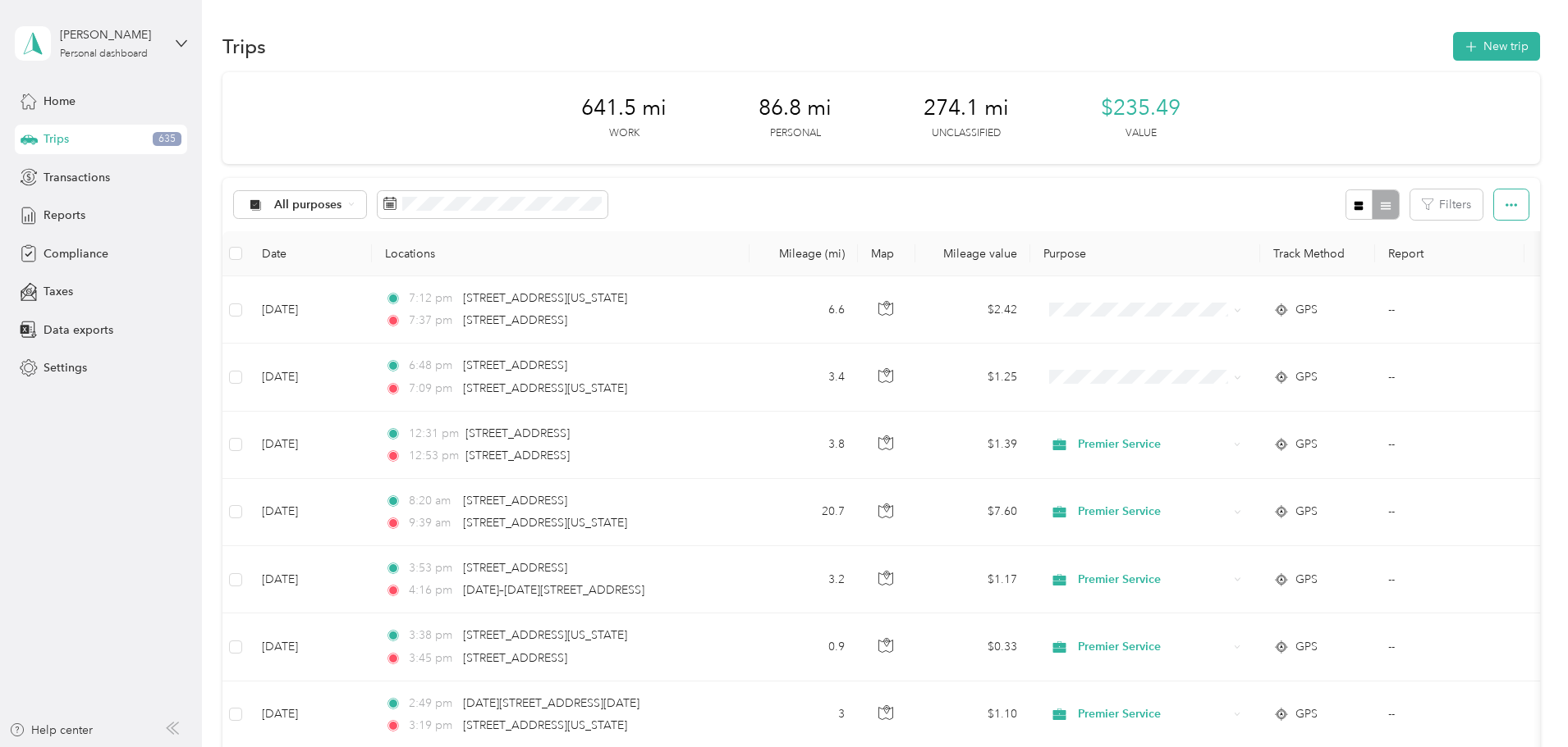
click at [1505, 206] on icon "button" at bounding box center [1511, 205] width 11 height 11
click at [1494, 205] on button "button" at bounding box center [1511, 204] width 34 height 30
drag, startPoint x: 1403, startPoint y: 201, endPoint x: 1410, endPoint y: 213, distance: 13.9
click at [1494, 202] on button "button" at bounding box center [1511, 204] width 34 height 30
click at [1380, 261] on span "Export" at bounding box center [1373, 265] width 34 height 14
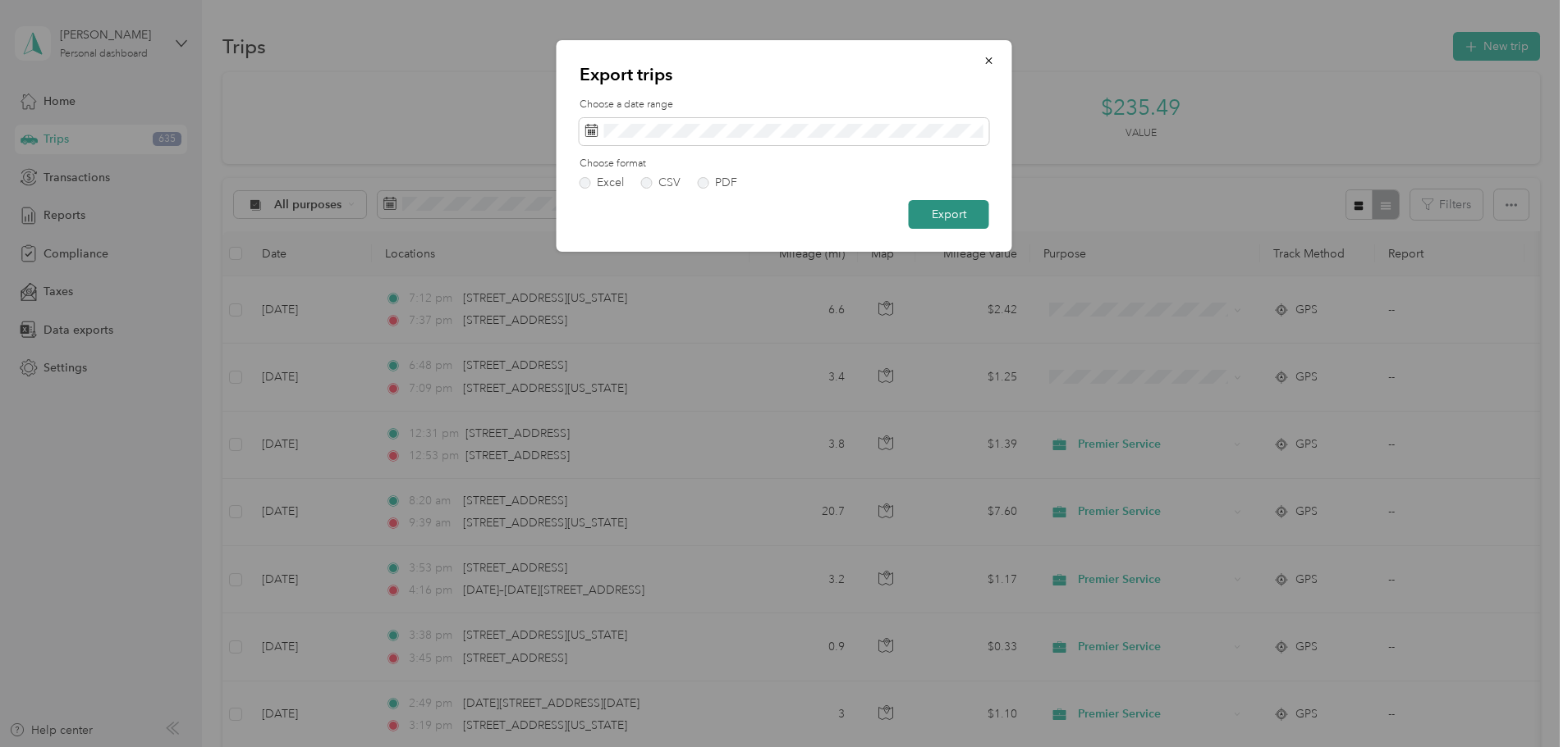
click at [953, 219] on button "Export" at bounding box center [948, 215] width 80 height 29
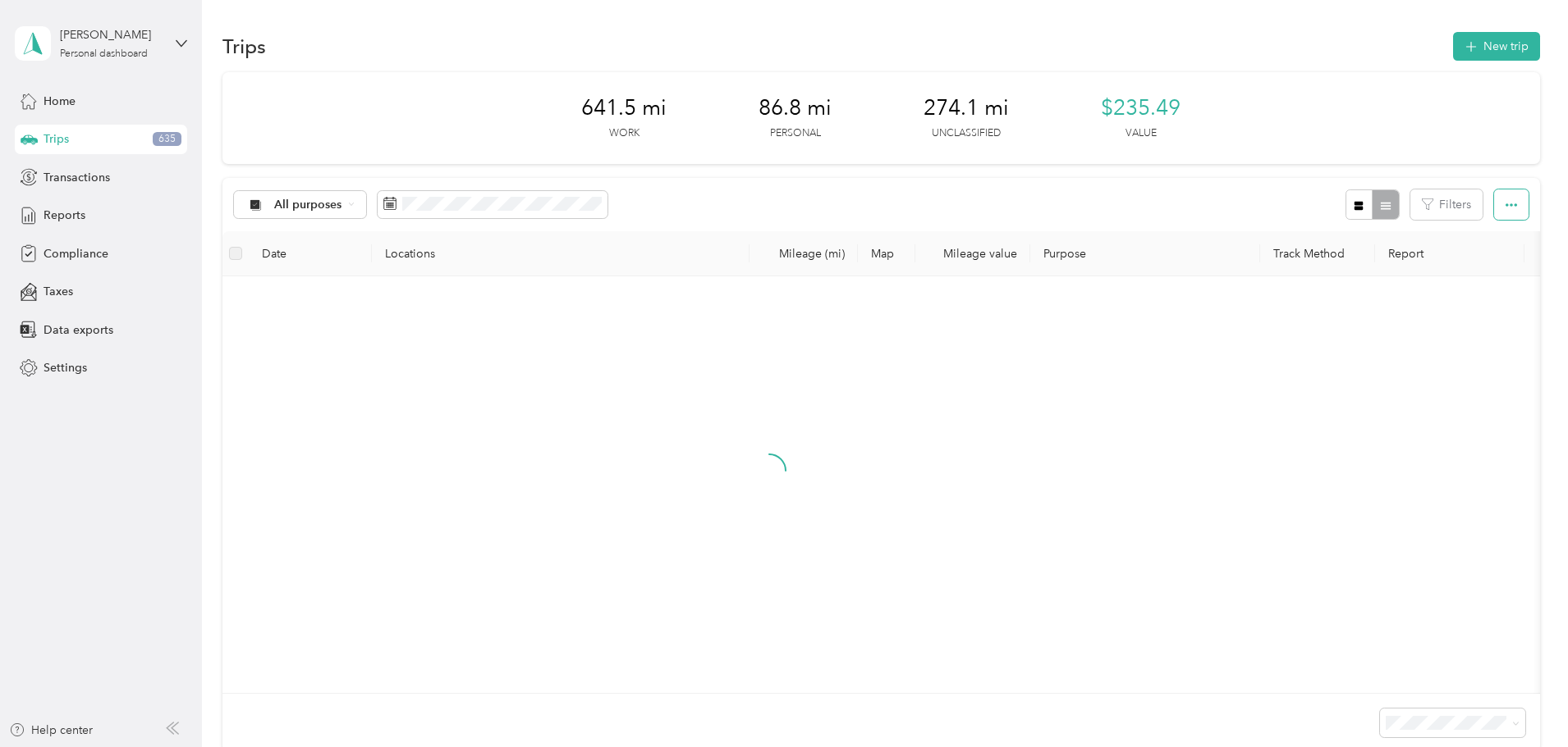
click at [1494, 197] on button "button" at bounding box center [1511, 204] width 34 height 30
click at [1374, 261] on span "Export" at bounding box center [1373, 265] width 34 height 14
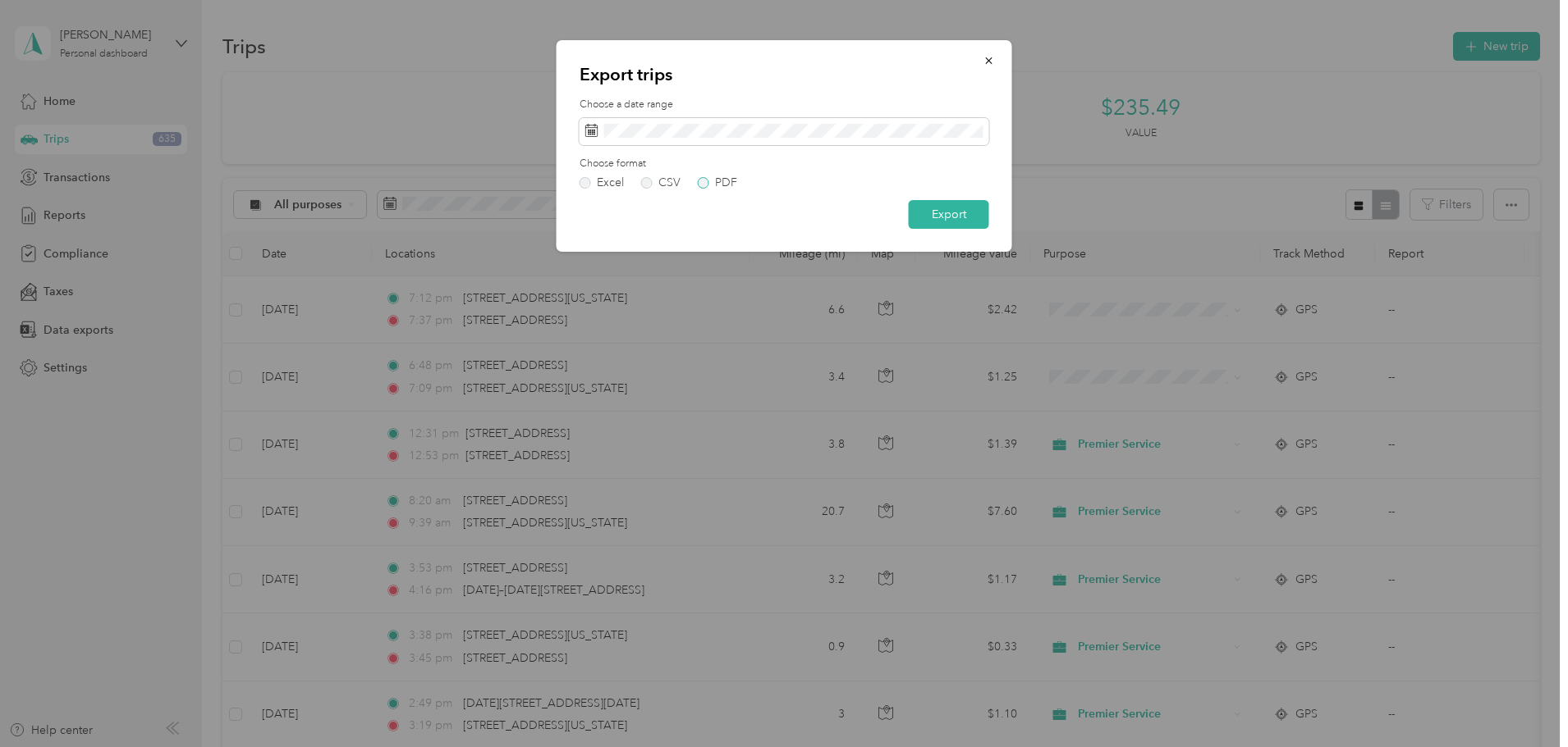
click at [699, 177] on label "PDF" at bounding box center [718, 182] width 40 height 11
click at [962, 212] on button "Export" at bounding box center [948, 215] width 80 height 29
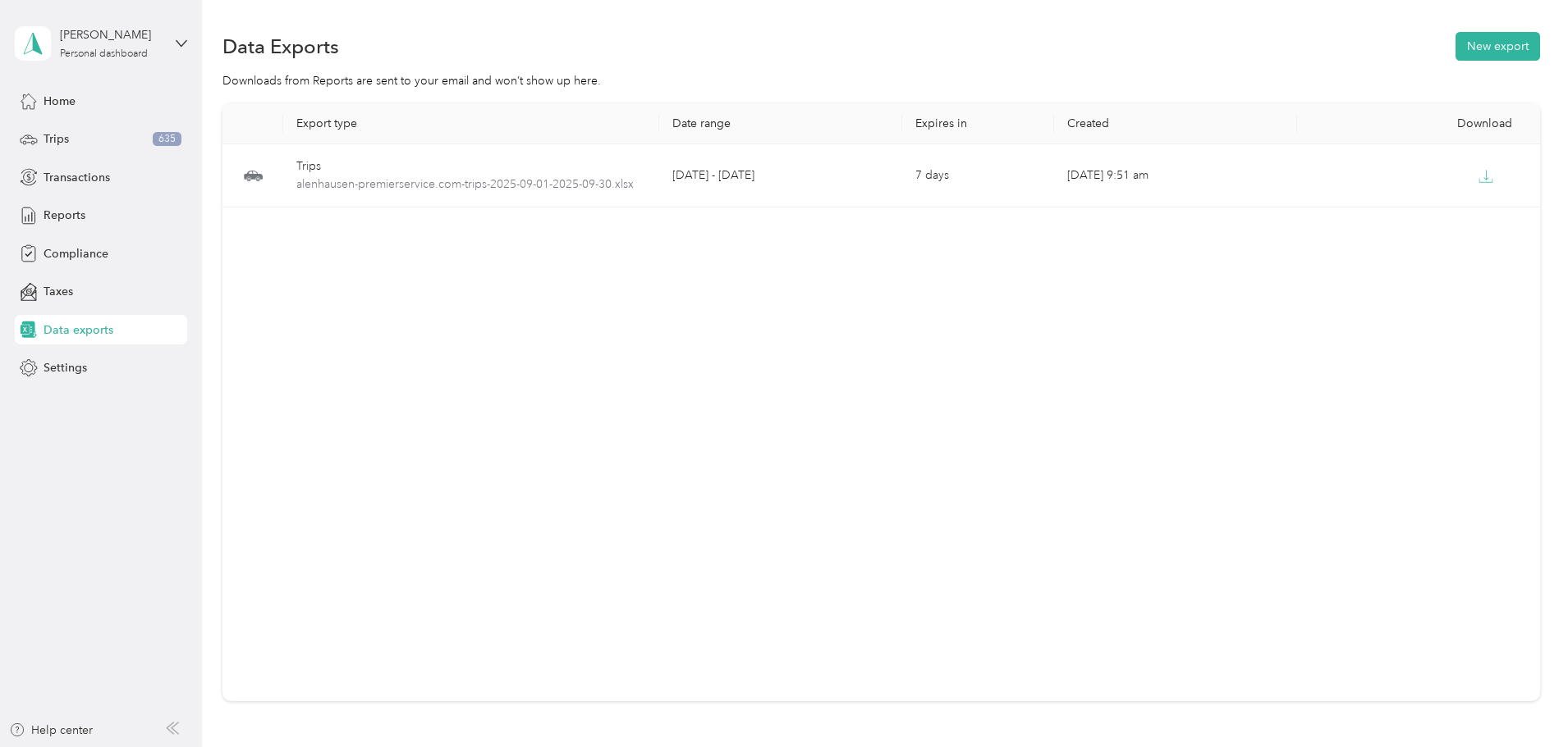
click at [1107, 390] on div "Export type Date range Expires in Created Download Trips alenhausen-premierserv…" at bounding box center [881, 402] width 1318 height 598
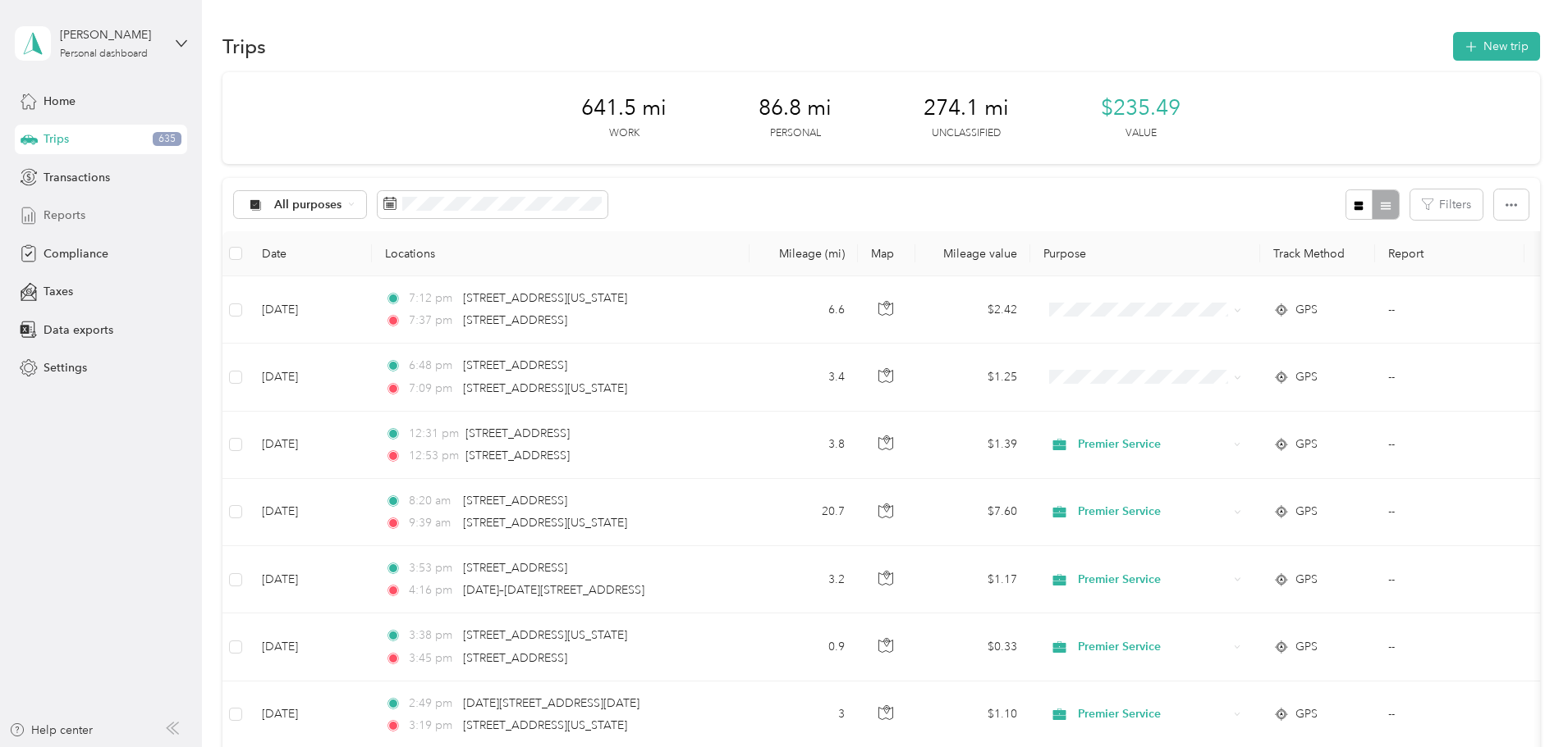
click at [84, 226] on div "Reports" at bounding box center [101, 216] width 173 height 30
